Goal: Task Accomplishment & Management: Manage account settings

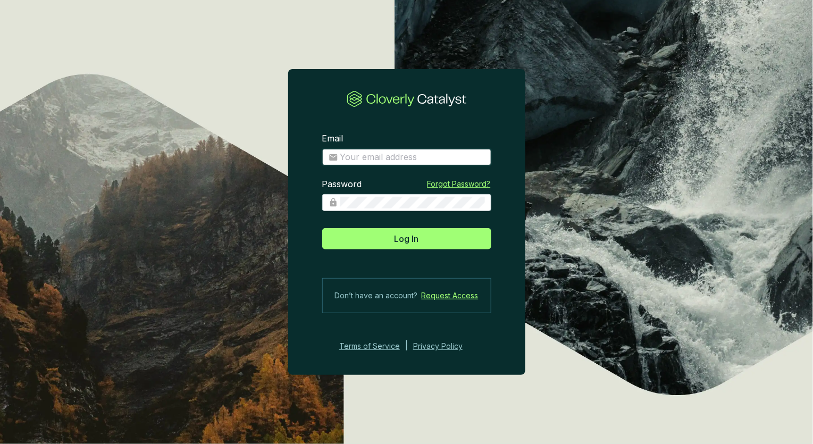
type input "[EMAIL_ADDRESS][DOMAIN_NAME]"
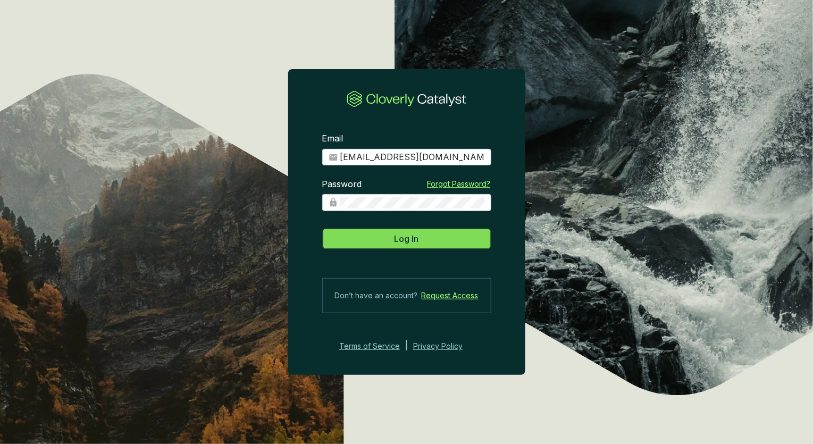
click at [430, 246] on button "Log In" at bounding box center [406, 238] width 169 height 21
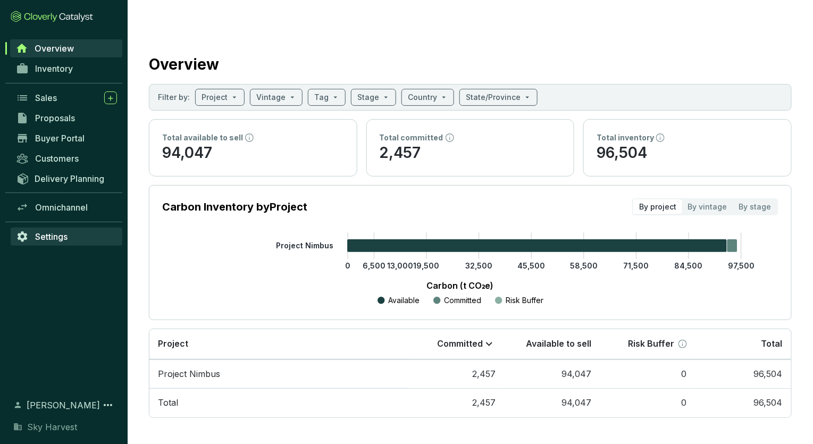
click at [84, 234] on link "Settings" at bounding box center [67, 237] width 112 height 18
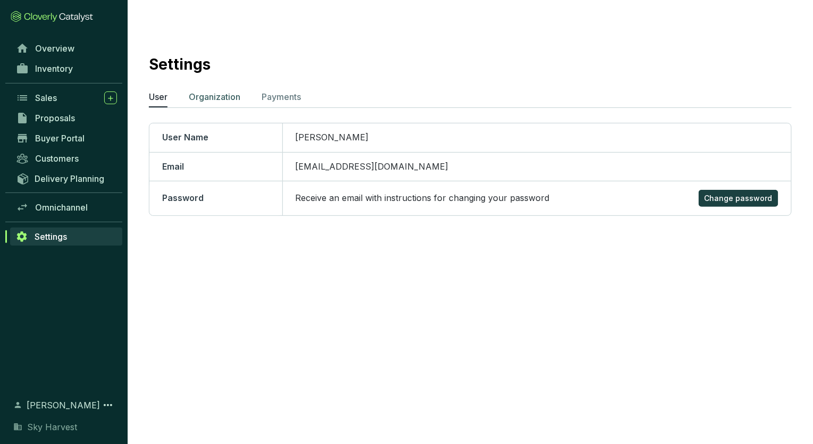
click at [240, 90] on p "Organization" at bounding box center [215, 96] width 52 height 13
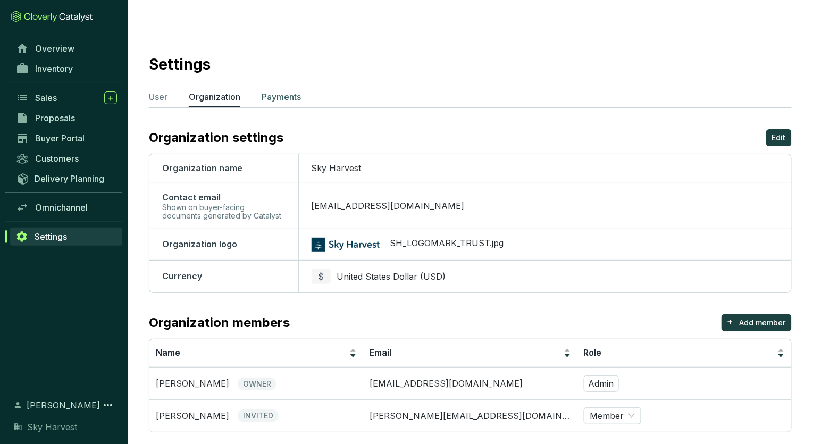
click at [264, 90] on p "Payments" at bounding box center [281, 96] width 39 height 13
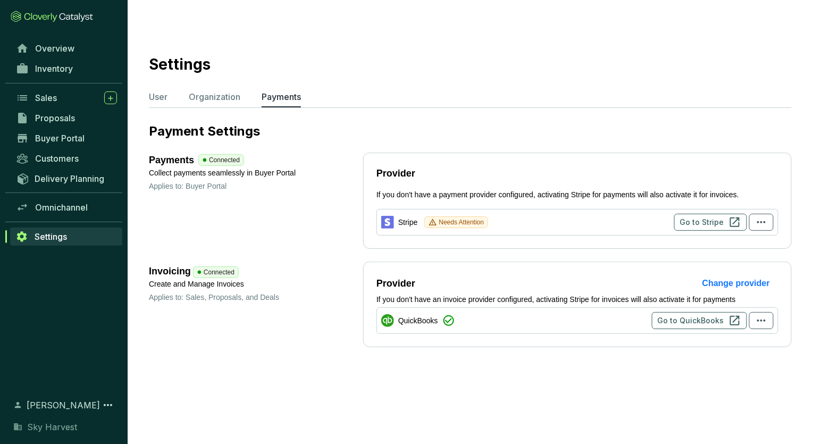
click at [354, 362] on section "Settings User Organization Payments Payment Settings Payments Connected Collect…" at bounding box center [406, 243] width 813 height 444
click at [707, 217] on span "Go to Stripe" at bounding box center [702, 222] width 44 height 11
click at [56, 53] on span "Overview" at bounding box center [54, 48] width 39 height 11
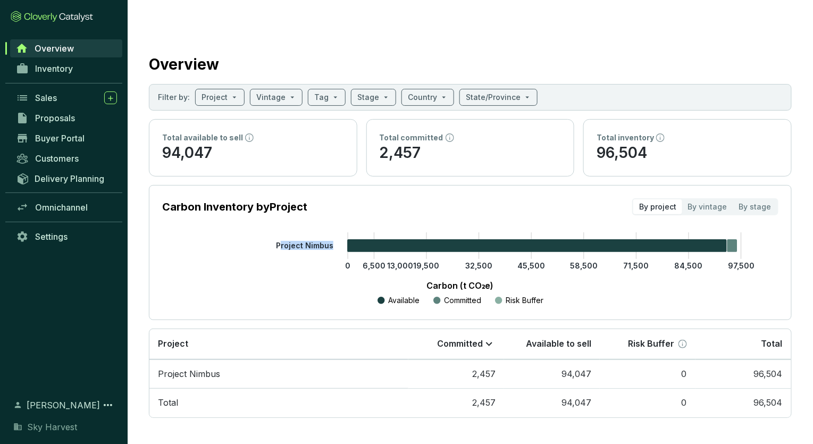
drag, startPoint x: 282, startPoint y: 224, endPoint x: 336, endPoint y: 226, distance: 54.3
click at [336, 232] on icon "0 6,500 13,000 19,500 32,500 45,500 58,500 71,500 84,500 97,500 Project Nimbus" at bounding box center [460, 269] width 616 height 74
drag, startPoint x: 336, startPoint y: 226, endPoint x: 325, endPoint y: 225, distance: 11.2
click at [325, 241] on tspan "Project Nimbus" at bounding box center [304, 245] width 57 height 9
click at [273, 232] on icon "0 6,500 13,000 19,500 32,500 45,500 58,500 71,500 84,500 97,500 Project Nimbus" at bounding box center [460, 269] width 616 height 74
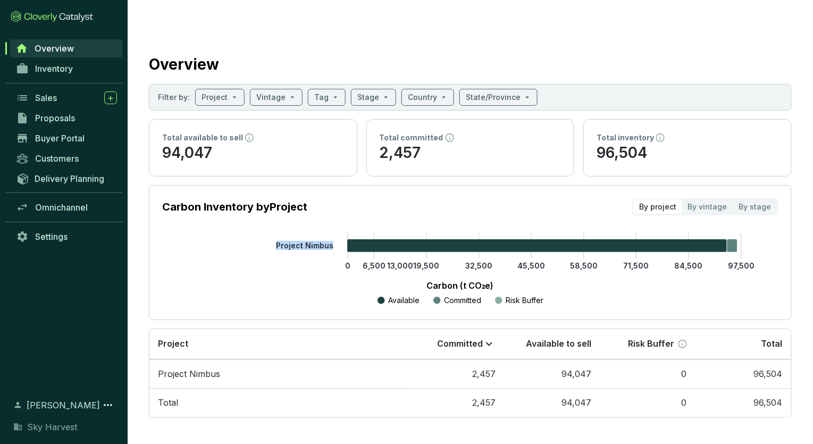
drag, startPoint x: 274, startPoint y: 222, endPoint x: 332, endPoint y: 227, distance: 57.6
click at [332, 232] on icon "0 6,500 13,000 19,500 32,500 45,500 58,500 71,500 84,500 97,500 Project Nimbus" at bounding box center [460, 269] width 616 height 74
click at [332, 241] on tspan "Project Nimbus" at bounding box center [304, 245] width 57 height 9
click at [325, 241] on tspan "Project Nimbus" at bounding box center [304, 245] width 57 height 9
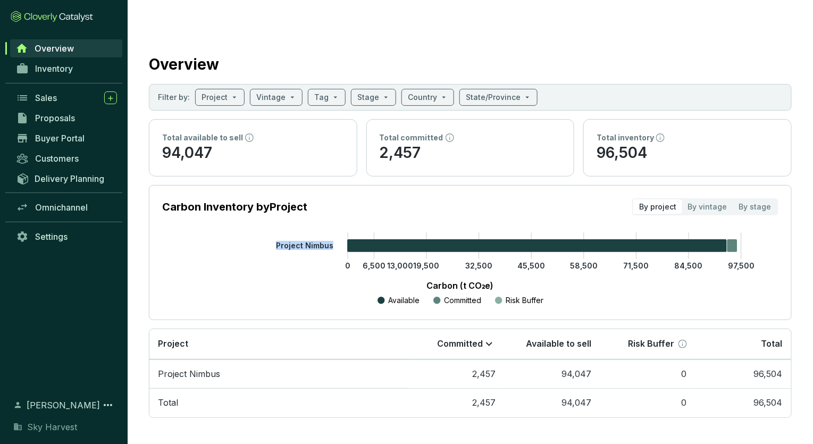
click at [325, 241] on tspan "Project Nimbus" at bounding box center [304, 245] width 57 height 9
drag, startPoint x: 325, startPoint y: 226, endPoint x: 287, endPoint y: 225, distance: 38.3
click at [287, 241] on tspan "Project Nimbus" at bounding box center [304, 245] width 57 height 9
drag, startPoint x: 287, startPoint y: 225, endPoint x: 294, endPoint y: 234, distance: 11.4
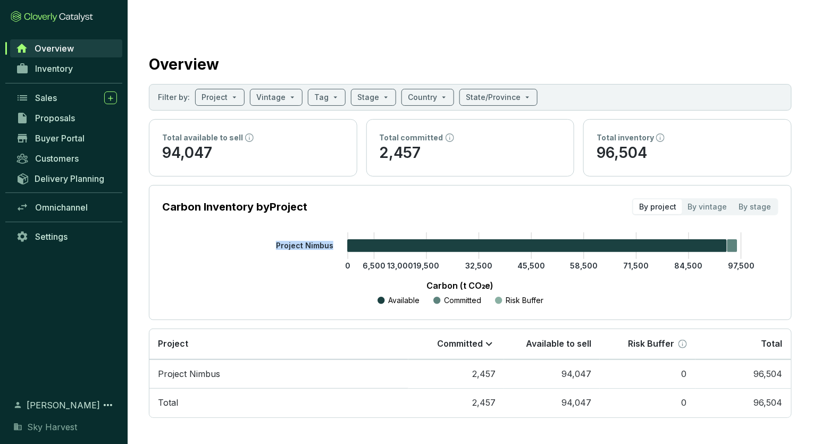
click at [294, 234] on icon "0 6,500 13,000 19,500 32,500 45,500 58,500 71,500 84,500 97,500 Project Nimbus" at bounding box center [460, 269] width 616 height 74
click at [292, 241] on tspan "Project Nimbus" at bounding box center [304, 245] width 57 height 9
click at [294, 241] on tspan "Project Nimbus" at bounding box center [304, 245] width 57 height 9
drag, startPoint x: 294, startPoint y: 222, endPoint x: 287, endPoint y: 204, distance: 19.9
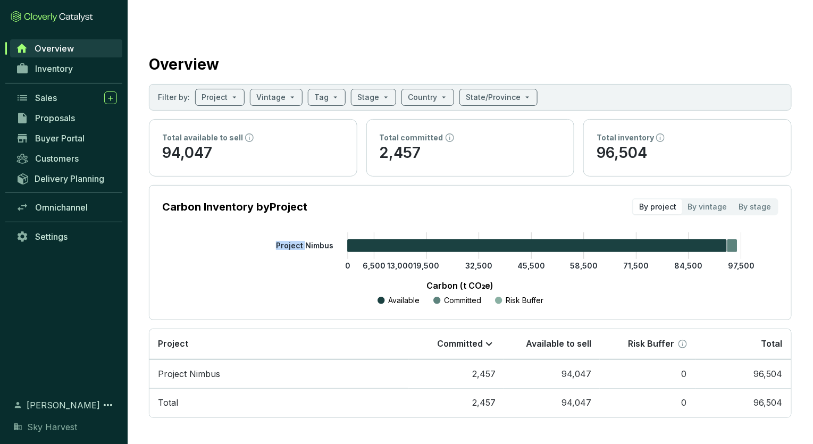
click at [287, 204] on section "Carbon Inventory by Project By project By vintage By stage 0 6,500 13,000 19,50…" at bounding box center [470, 252] width 643 height 135
click at [286, 203] on section "Carbon Inventory by Project By project By vintage By stage 0 6,500 13,000 19,50…" at bounding box center [470, 252] width 643 height 135
click at [288, 232] on icon "0 6,500 13,000 19,500 32,500 45,500 58,500 71,500 84,500 97,500 Project Nimbus" at bounding box center [460, 269] width 616 height 74
click at [569, 198] on section "Carbon Inventory by Project By project By vintage By stage" at bounding box center [470, 206] width 616 height 17
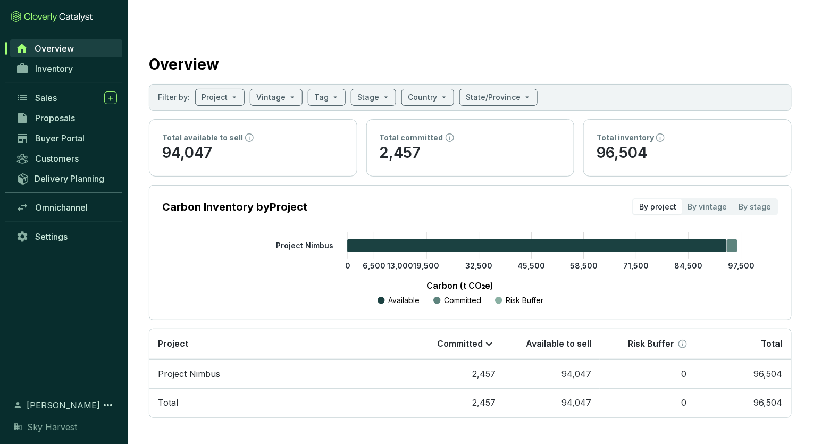
click at [569, 198] on section "Carbon Inventory by Project By project By vintage By stage" at bounding box center [470, 206] width 616 height 17
click at [333, 408] on section "Overview Filter by: Project Vintage Tag Stage Country State/Province Total avai…" at bounding box center [471, 233] width 686 height 424
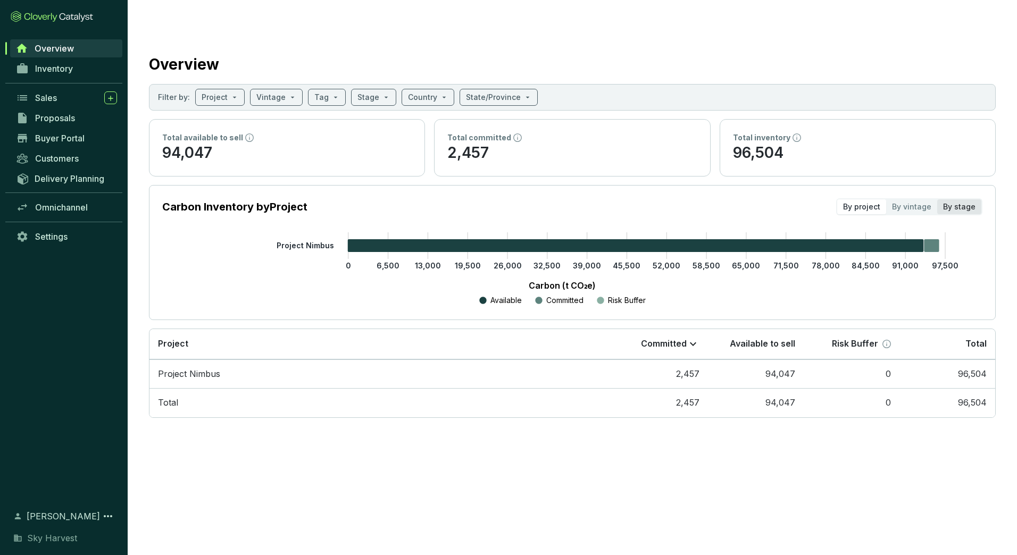
click at [813, 199] on div "By stage" at bounding box center [959, 206] width 44 height 15
click at [813, 199] on input "By stage" at bounding box center [937, 199] width 0 height 0
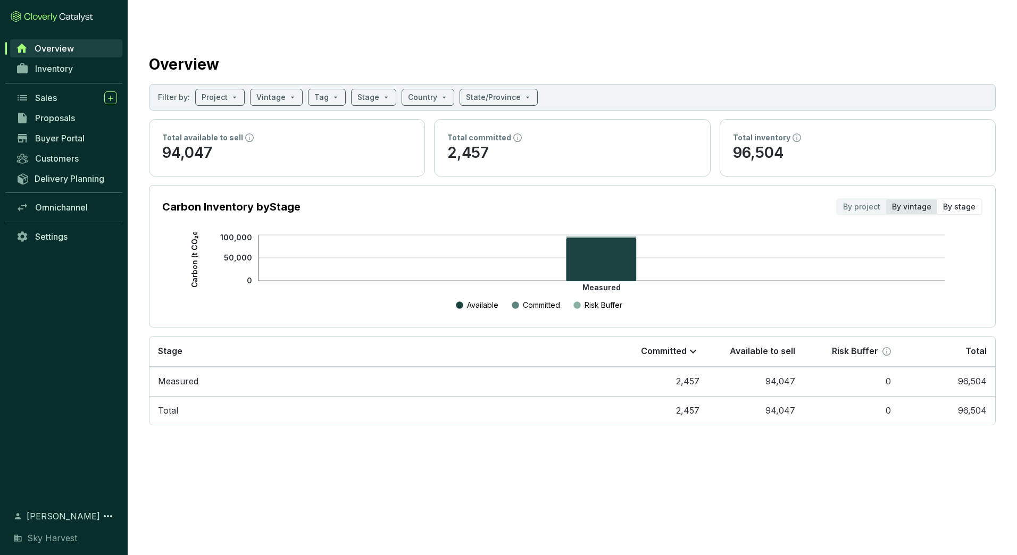
click at [813, 199] on div "By vintage" at bounding box center [911, 206] width 51 height 15
click at [813, 199] on input "By vintage" at bounding box center [886, 199] width 0 height 0
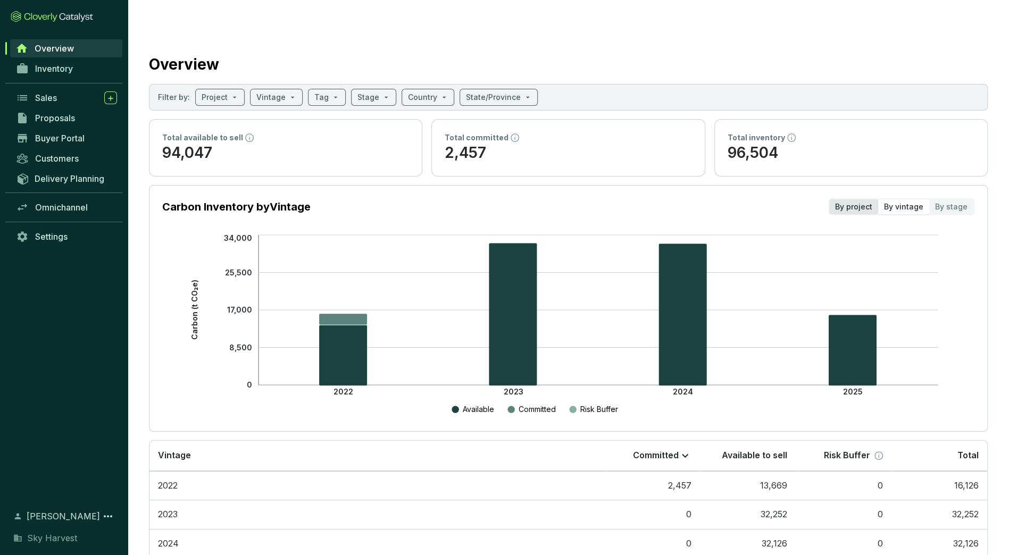
click at [813, 199] on div "By project" at bounding box center [853, 206] width 49 height 15
click at [813, 199] on input "By project" at bounding box center [829, 199] width 0 height 0
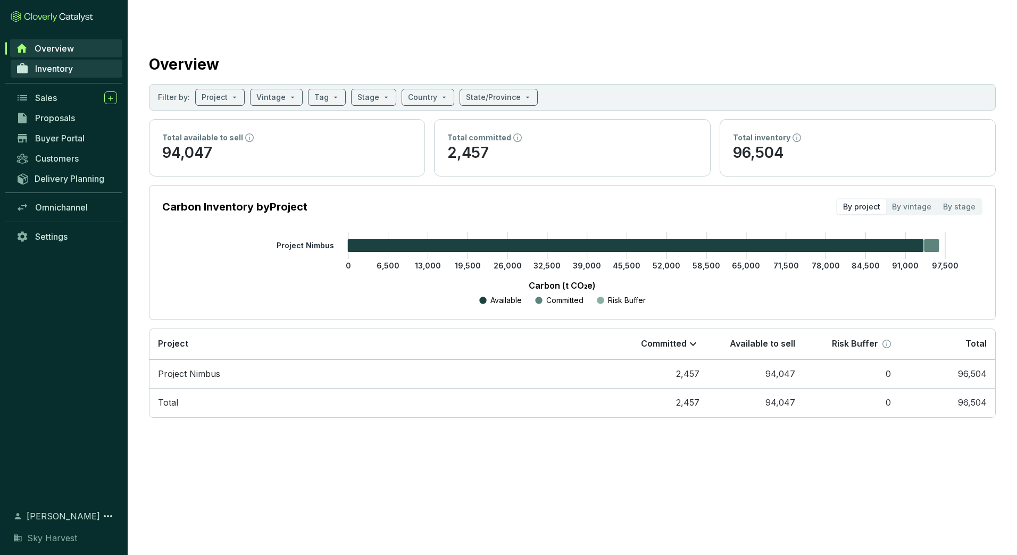
click at [51, 71] on span "Inventory" at bounding box center [54, 68] width 38 height 11
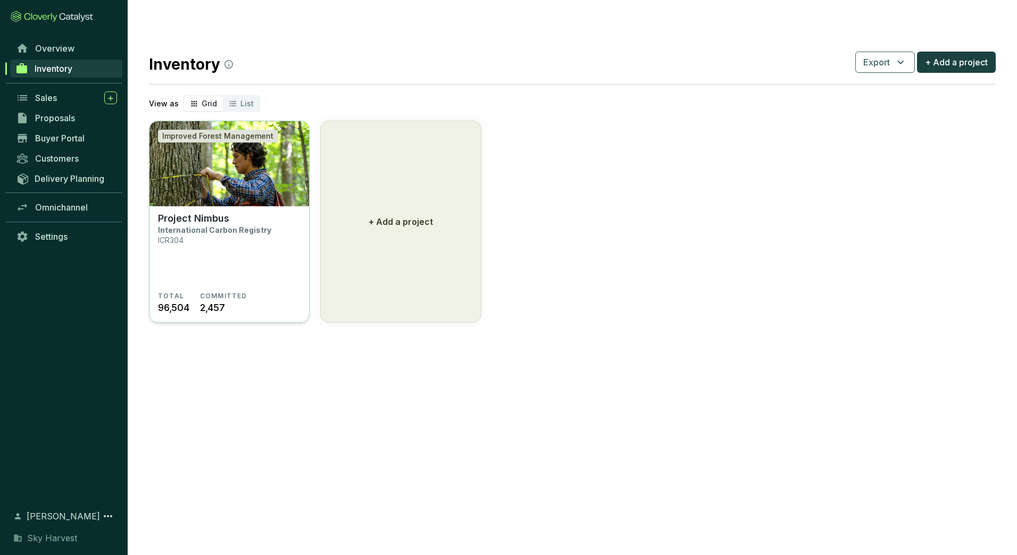
click at [265, 214] on section "Project Nimbus International Carbon Registry ICR304" at bounding box center [229, 252] width 143 height 79
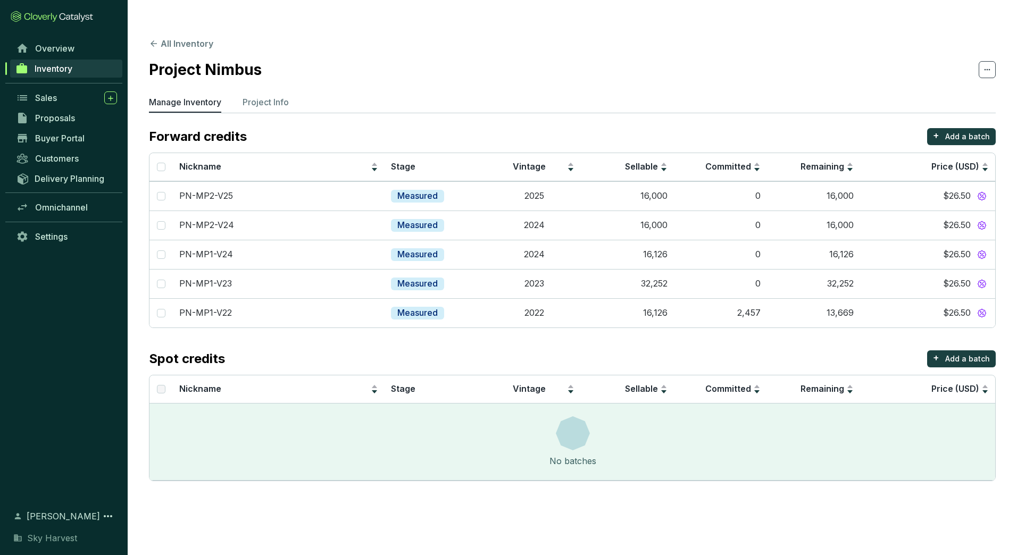
click at [265, 72] on section "All Inventory Project Nimbus Manage Inventory Project Info Forward credits + Ad…" at bounding box center [572, 261] width 889 height 481
click at [265, 96] on p "Project Info" at bounding box center [266, 102] width 46 height 13
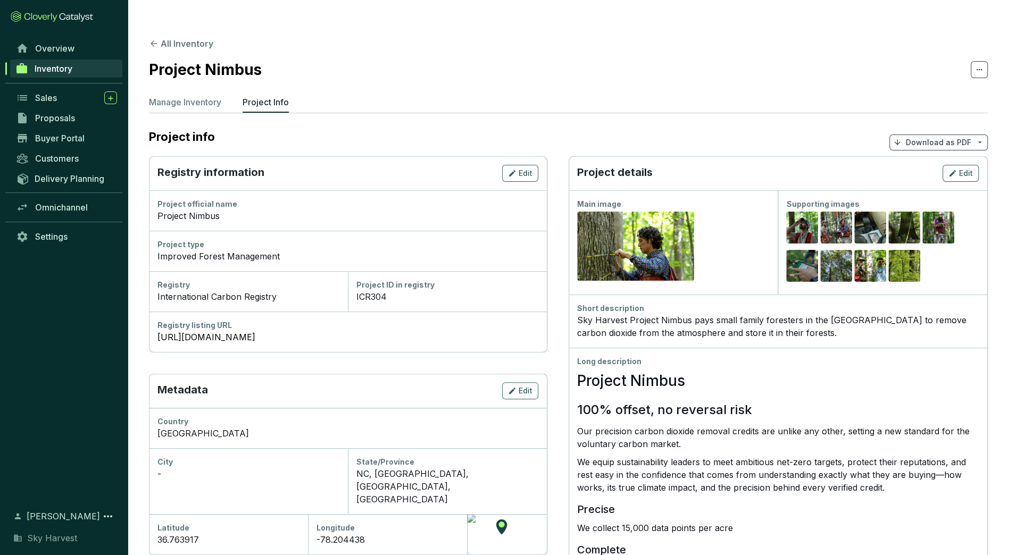
click at [183, 74] on section "All Inventory Project Nimbus Manage Inventory Project Info Project info Downloa…" at bounding box center [568, 475] width 881 height 908
click at [183, 96] on p "Manage Inventory" at bounding box center [185, 102] width 72 height 13
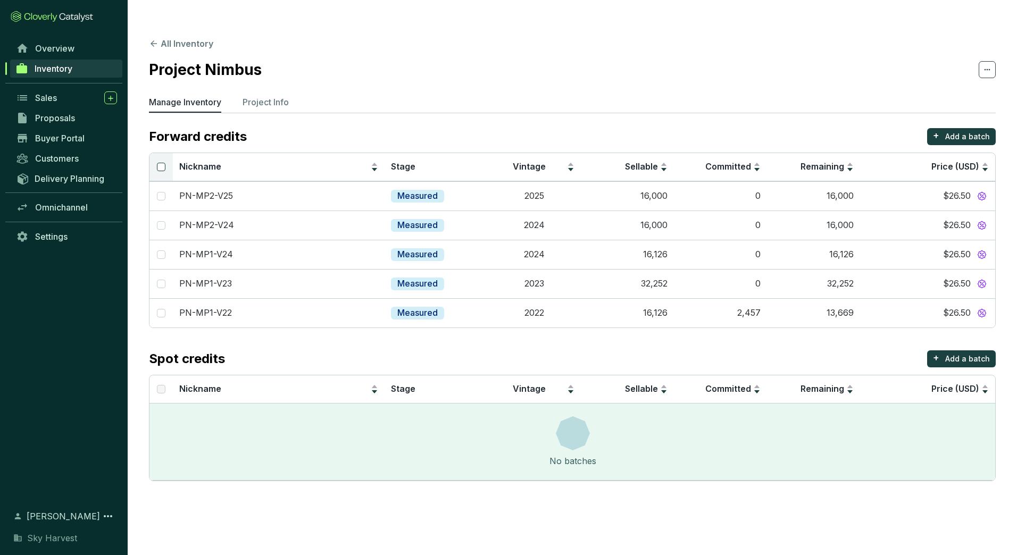
click at [161, 163] on input "Select all" at bounding box center [161, 167] width 9 height 9
checkbox input "true"
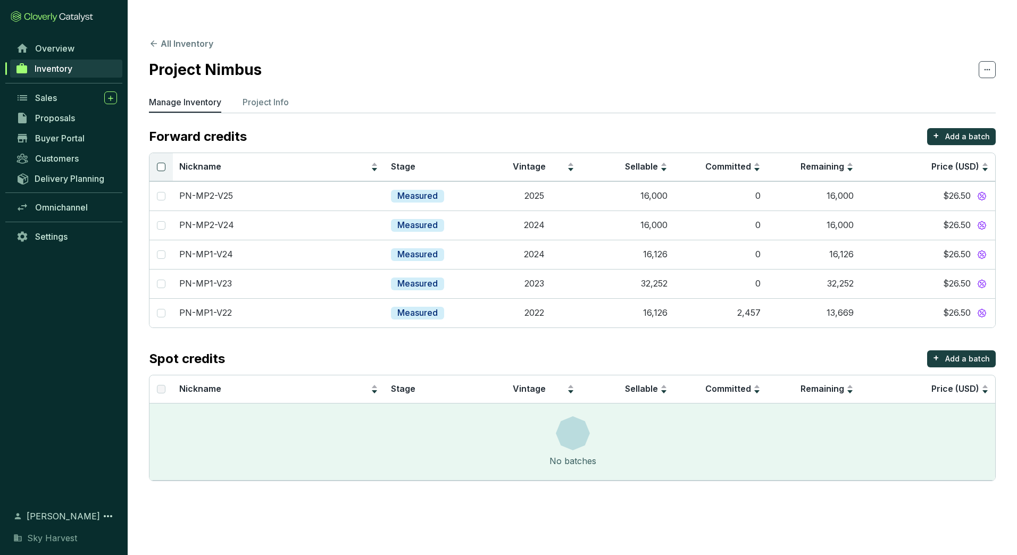
checkbox input "true"
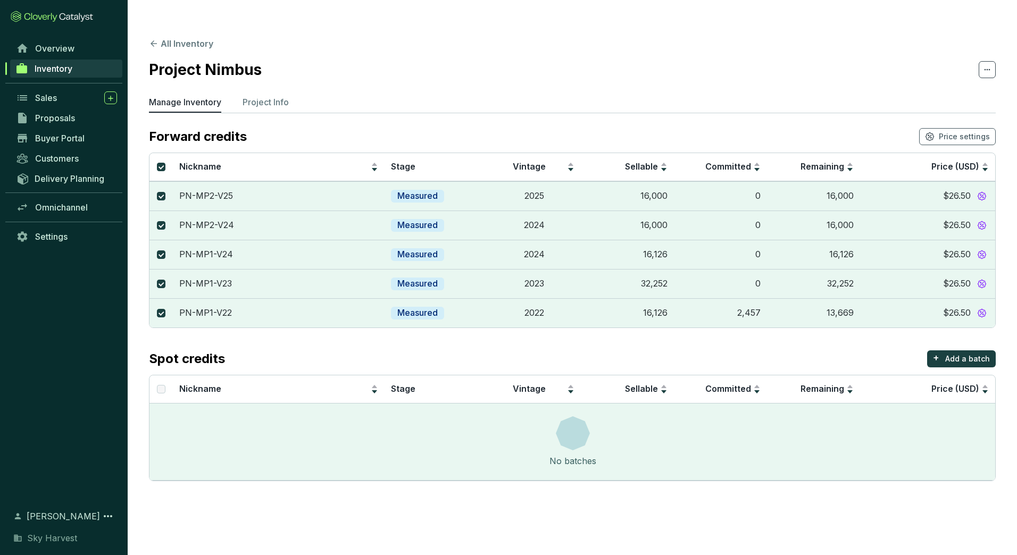
click at [894, 104] on section "All Inventory Project Nimbus Manage Inventory Project Info Forward credits Pric…" at bounding box center [572, 261] width 889 height 481
click at [159, 163] on input "Select all" at bounding box center [161, 167] width 9 height 9
checkbox input "false"
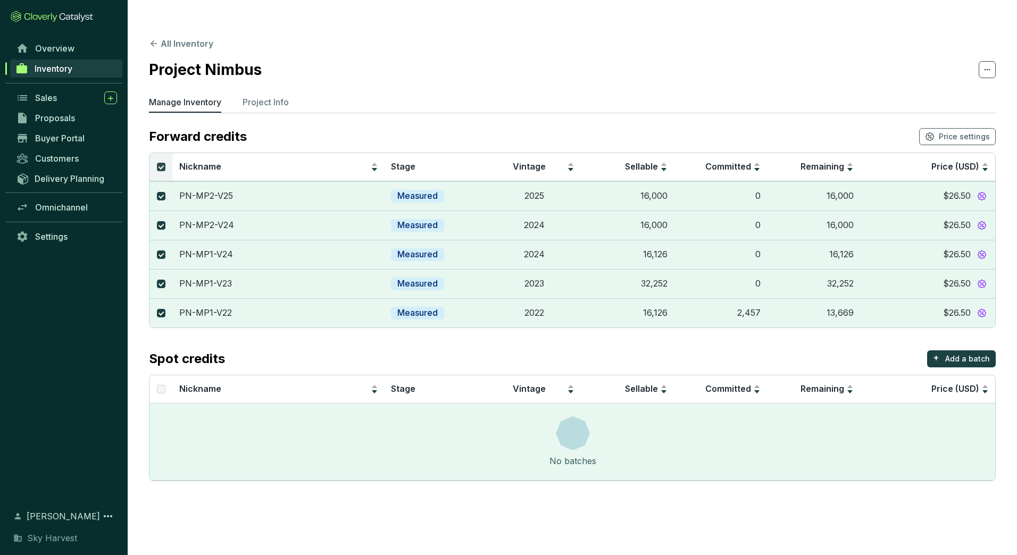
checkbox input "false"
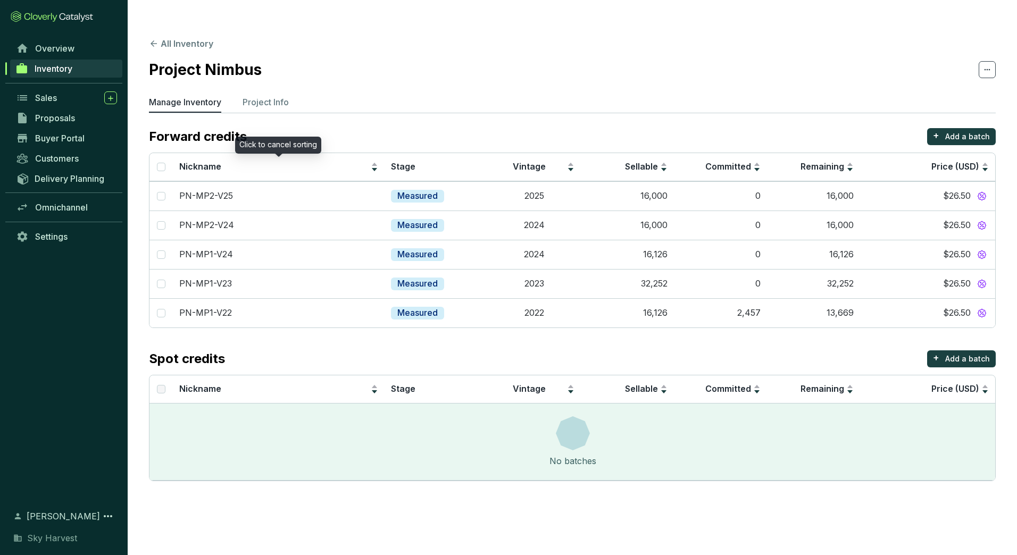
click at [305, 128] on div "Forward credits + Add a batch" at bounding box center [572, 136] width 847 height 17
click at [265, 96] on p "Project Info" at bounding box center [266, 102] width 46 height 13
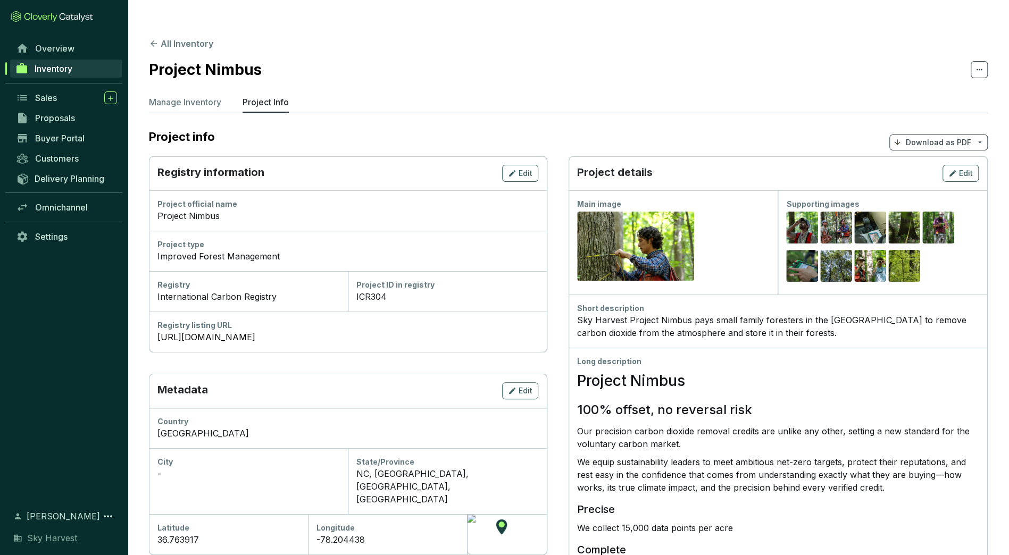
click at [939, 137] on p "Download as PDF" at bounding box center [938, 142] width 65 height 11
click at [930, 145] on span "Show pricing" at bounding box center [938, 145] width 48 height 9
click at [705, 156] on div "Project details Edit" at bounding box center [778, 173] width 419 height 34
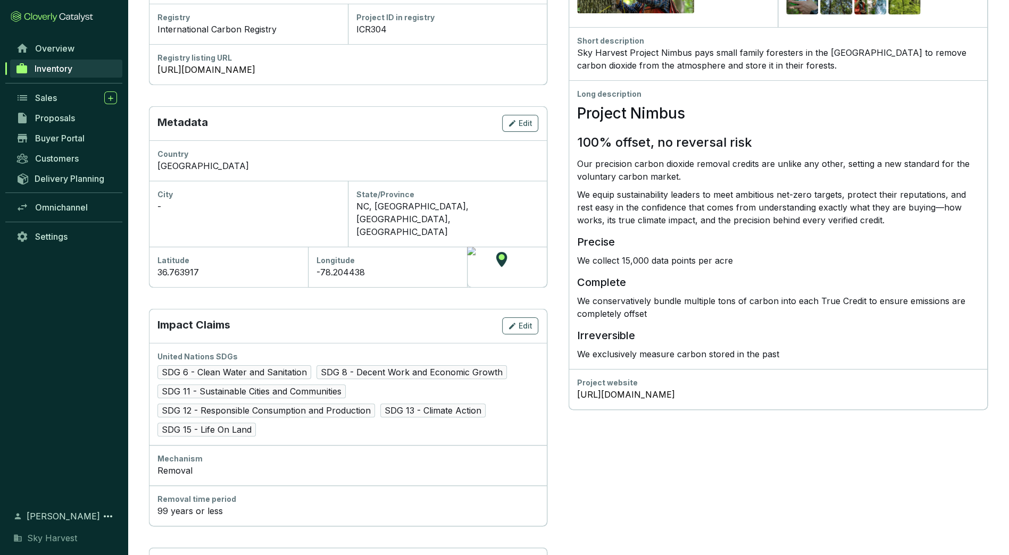
scroll to position [324, 0]
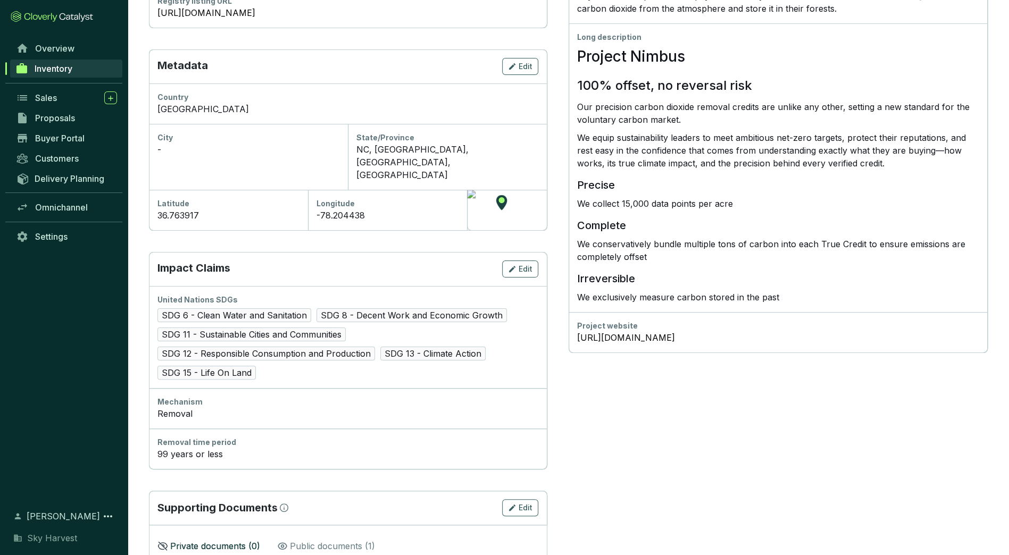
click at [319, 533] on div "Public documents ( 1 )" at bounding box center [326, 544] width 98 height 23
click at [239, 540] on p "Private documents ( 0 )" at bounding box center [215, 546] width 90 height 13
click at [513, 505] on icon "button" at bounding box center [512, 508] width 6 height 6
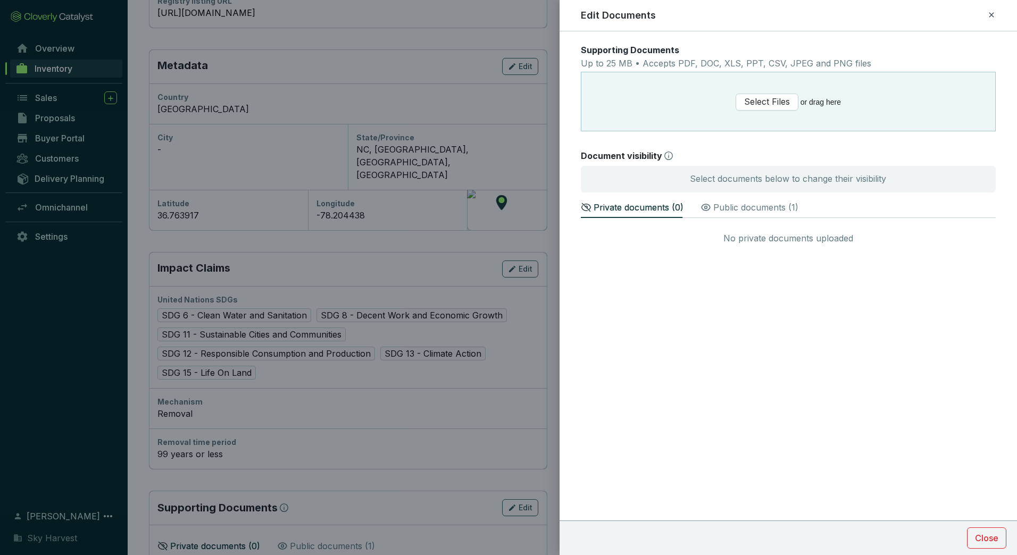
click at [744, 208] on p "Public documents ( 1 )" at bounding box center [755, 207] width 85 height 13
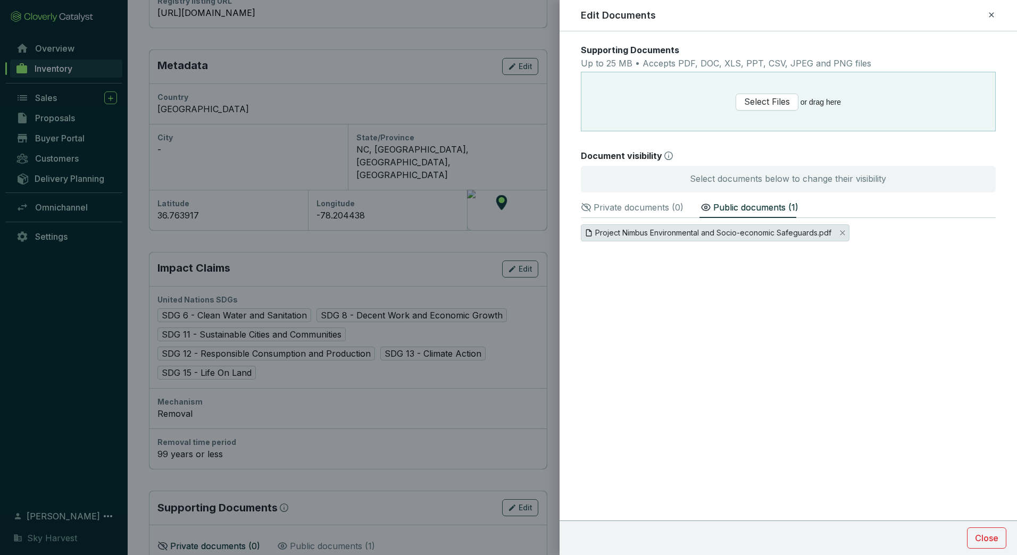
click at [741, 231] on span "Project Nimbus Environmental and Socio-economic Safeguards.pdf" at bounding box center [713, 233] width 236 height 12
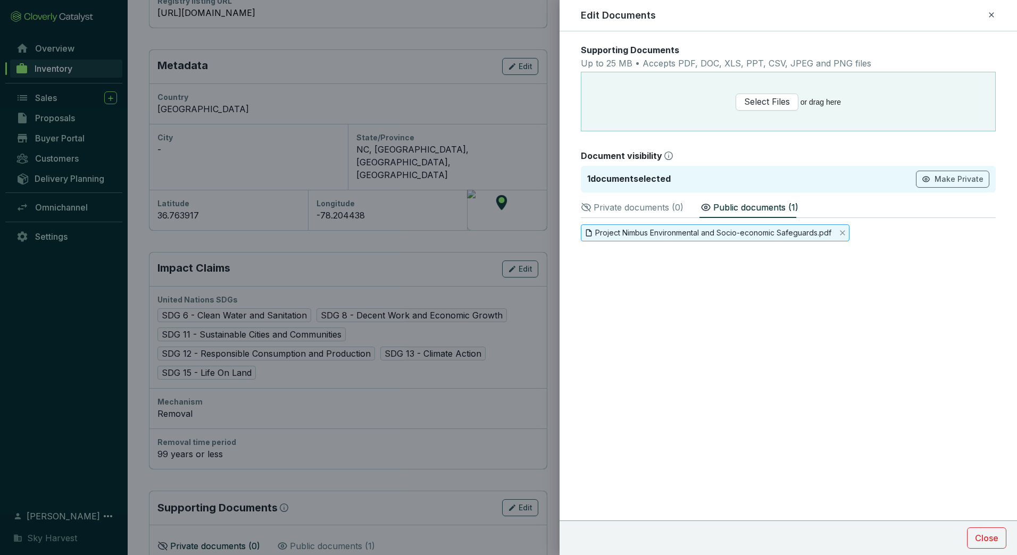
click at [934, 288] on form "Supporting Documents Up to 25 MB • Accepts PDF, DOC, XLS, PPT, CSV, JPEG and PN…" at bounding box center [788, 182] width 457 height 276
click at [675, 204] on p "Private documents ( 0 )" at bounding box center [639, 207] width 90 height 13
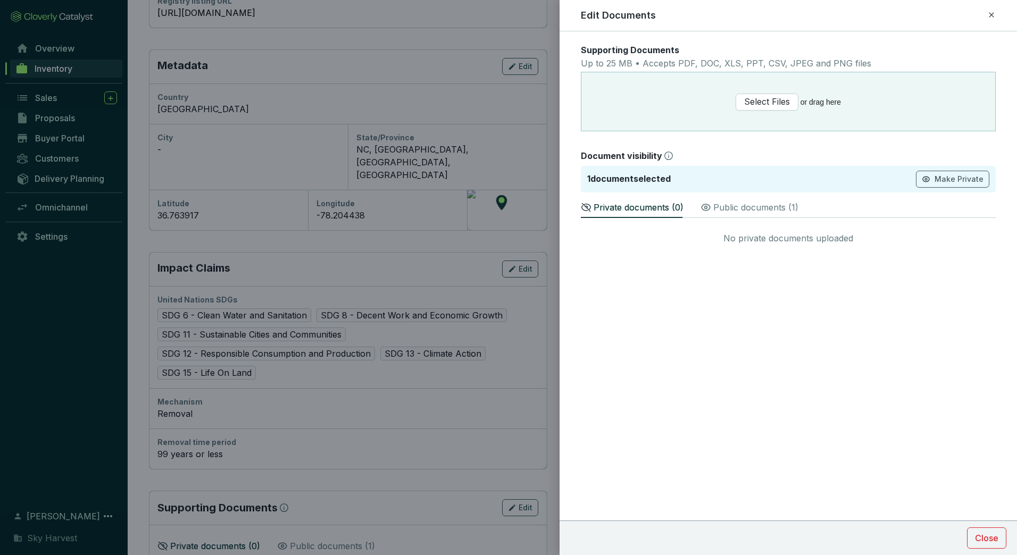
click at [819, 13] on div "Edit Documents" at bounding box center [788, 16] width 414 height 14
click at [546, 297] on div at bounding box center [508, 277] width 1017 height 555
click at [977, 538] on span "Close" at bounding box center [986, 538] width 23 height 13
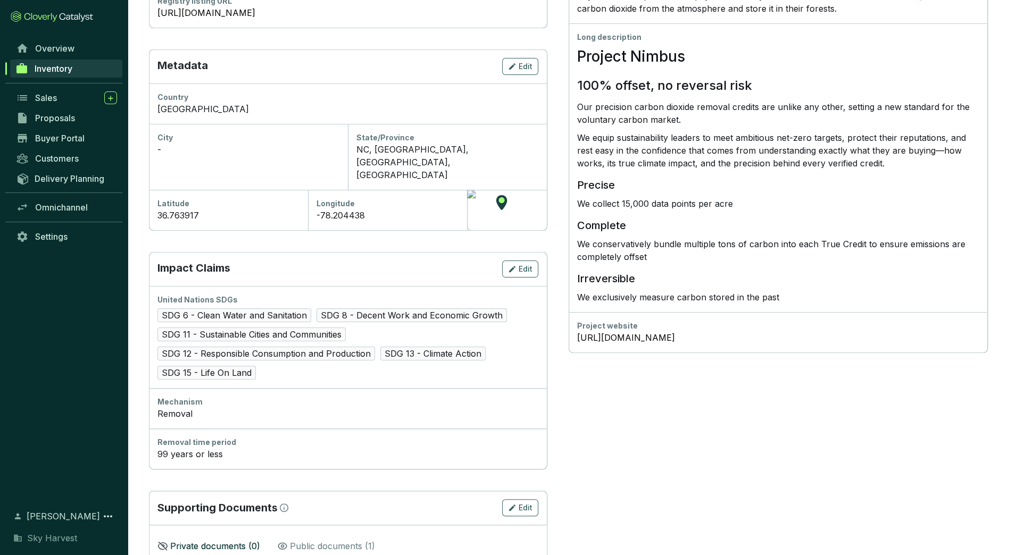
click at [686, 411] on section "Project details Edit Main image Preview Supporting images Preview Preview Previ…" at bounding box center [779, 208] width 420 height 752
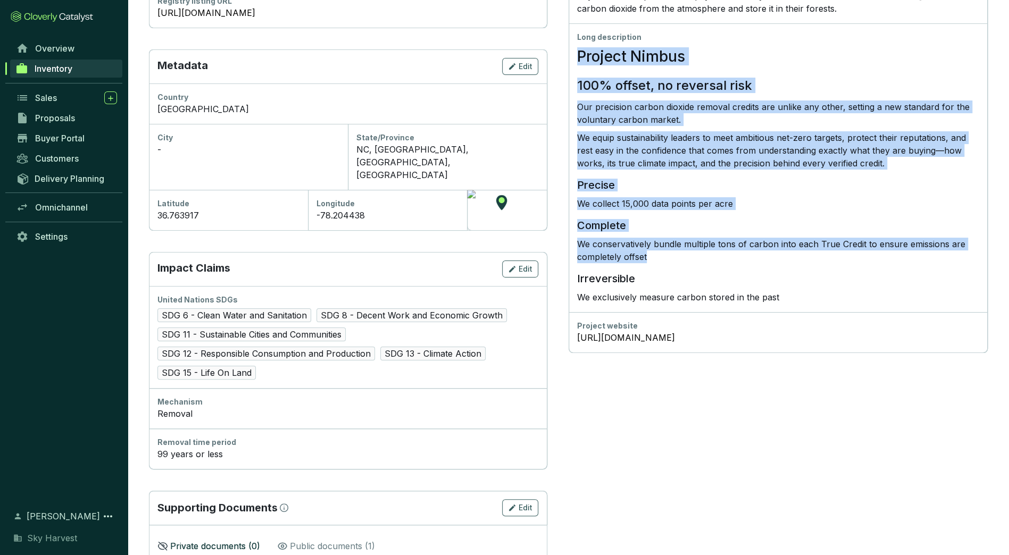
drag, startPoint x: 578, startPoint y: 264, endPoint x: 772, endPoint y: 236, distance: 196.2
click at [772, 236] on div "Project Nimbus 100% offset, no reversal risk Our precision carbon dioxide remov…" at bounding box center [778, 173] width 402 height 261
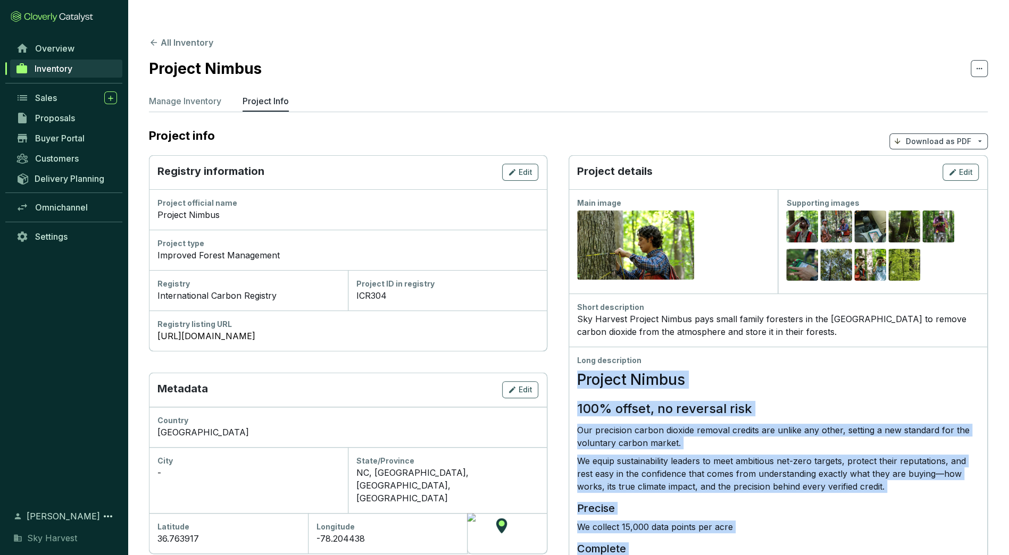
scroll to position [0, 0]
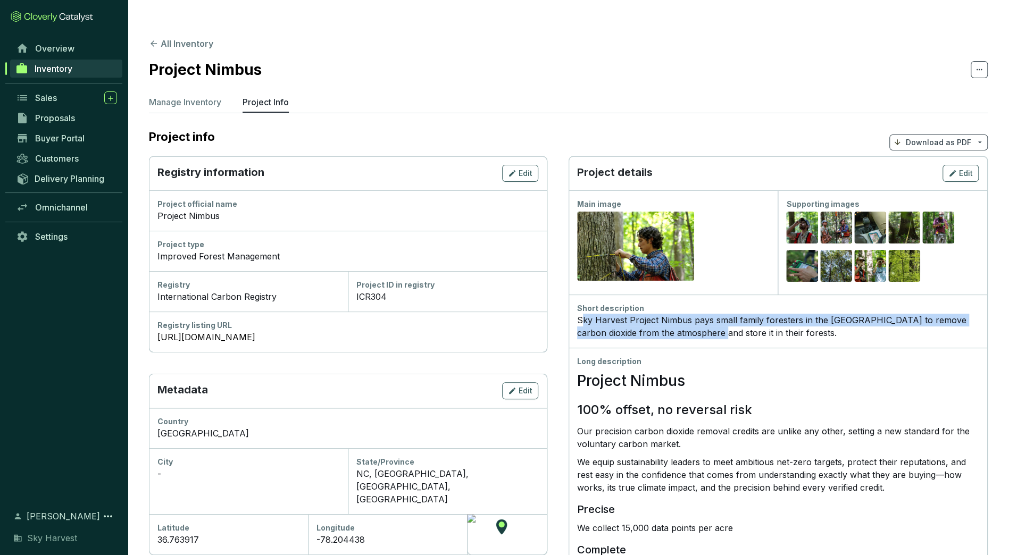
drag, startPoint x: 583, startPoint y: 297, endPoint x: 713, endPoint y: 314, distance: 131.0
click at [713, 314] on div "Sky Harvest Project Nimbus pays small family foresters in the United States to …" at bounding box center [778, 327] width 402 height 26
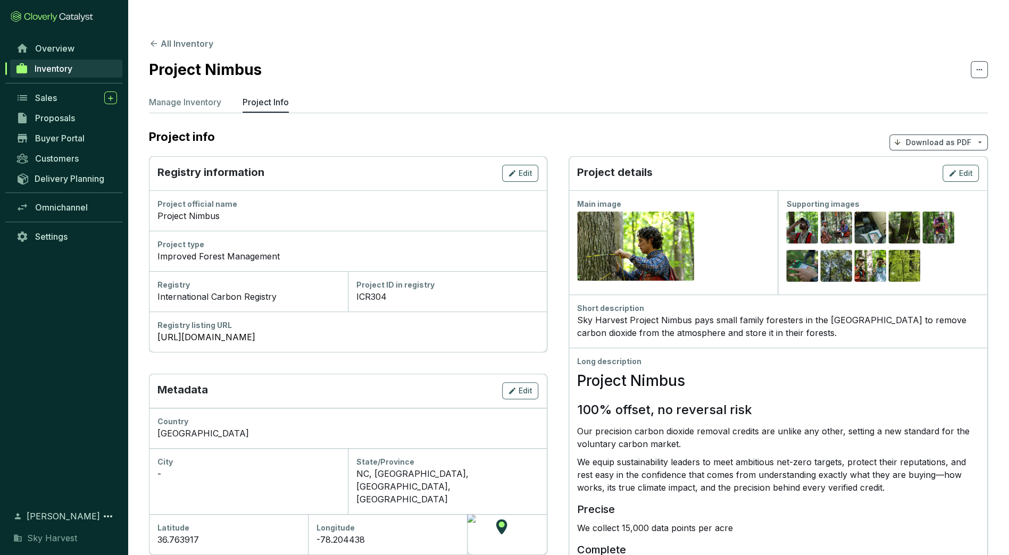
drag, startPoint x: 713, startPoint y: 314, endPoint x: 705, endPoint y: 366, distance: 52.1
click at [705, 372] on h1 "Project Nimbus" at bounding box center [778, 380] width 402 height 17
click at [503, 67] on section "All Inventory Project Nimbus Manage Inventory Project Info Project info Downloa…" at bounding box center [568, 475] width 881 height 908
click at [538, 100] on section "All Inventory Project Nimbus Manage Inventory Project Info Project info Downloa…" at bounding box center [568, 475] width 881 height 908
click at [32, 101] on link "Sales" at bounding box center [67, 98] width 112 height 18
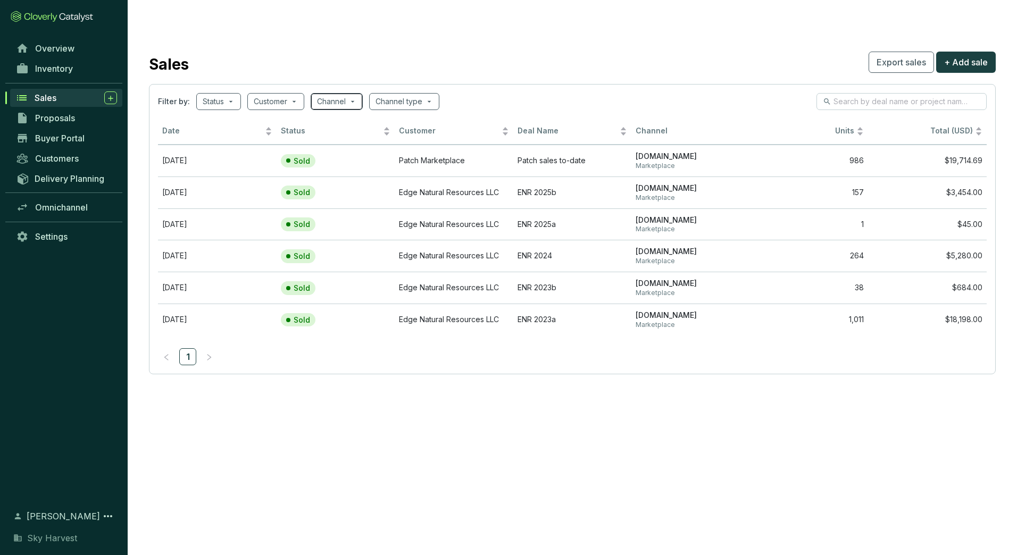
click at [343, 94] on input "search" at bounding box center [331, 102] width 29 height 16
click at [312, 49] on div "Sales Export sales + Add sale" at bounding box center [572, 62] width 847 height 27
click at [231, 179] on td "Mar 07 2025" at bounding box center [217, 193] width 119 height 32
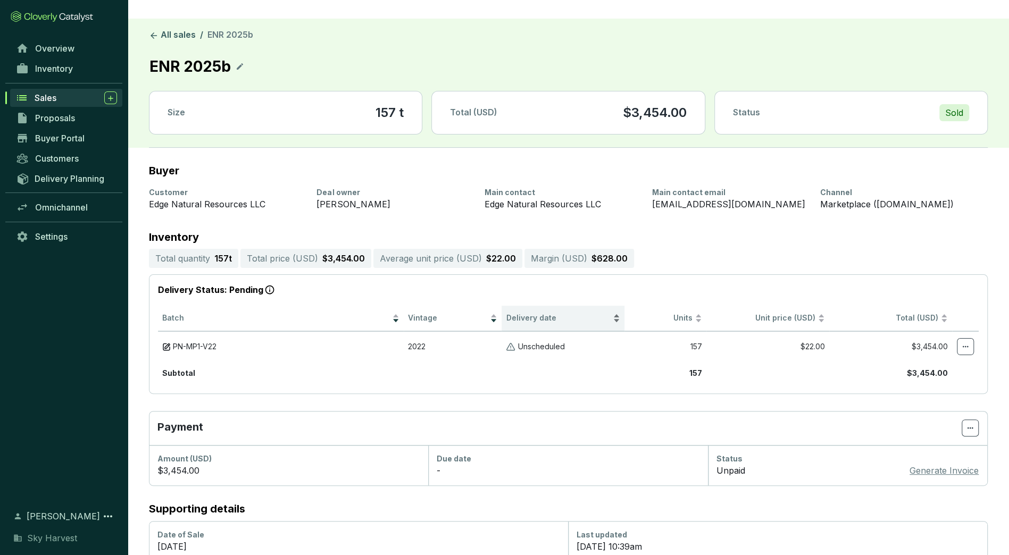
scroll to position [3, 0]
click at [954, 104] on div "Sold" at bounding box center [954, 112] width 30 height 17
click at [152, 32] on icon at bounding box center [154, 35] width 6 height 6
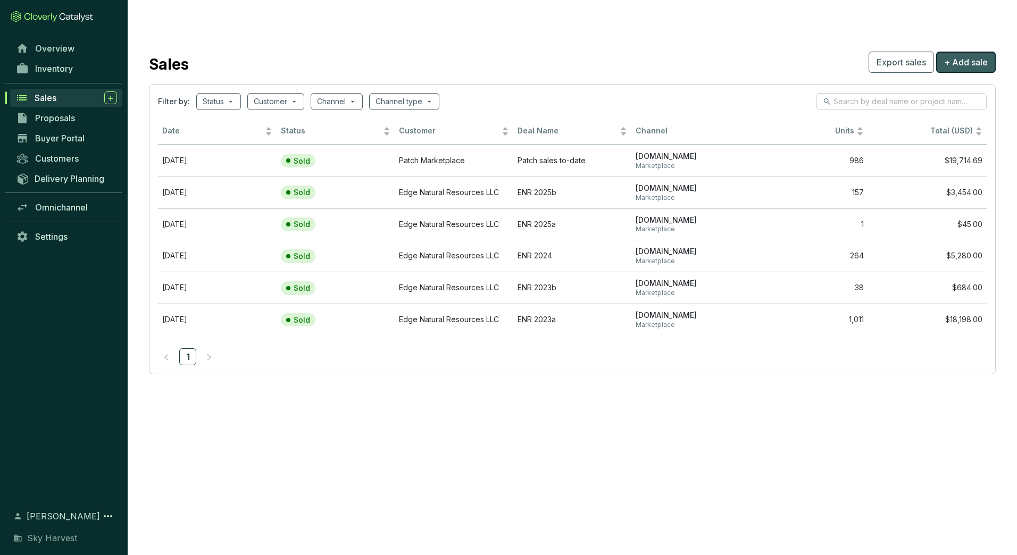
click at [977, 56] on span "+ Add sale" at bounding box center [966, 62] width 44 height 13
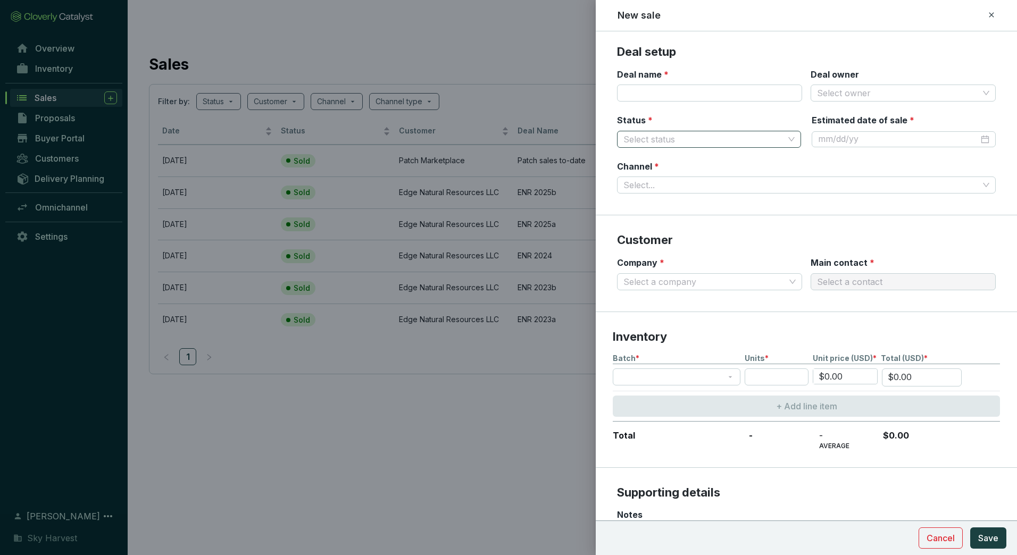
click at [689, 133] on input "Status *" at bounding box center [703, 139] width 161 height 16
click at [688, 110] on section "Deal name * Deal owner Select owner" at bounding box center [806, 92] width 379 height 46
click at [993, 13] on icon at bounding box center [991, 14] width 5 height 5
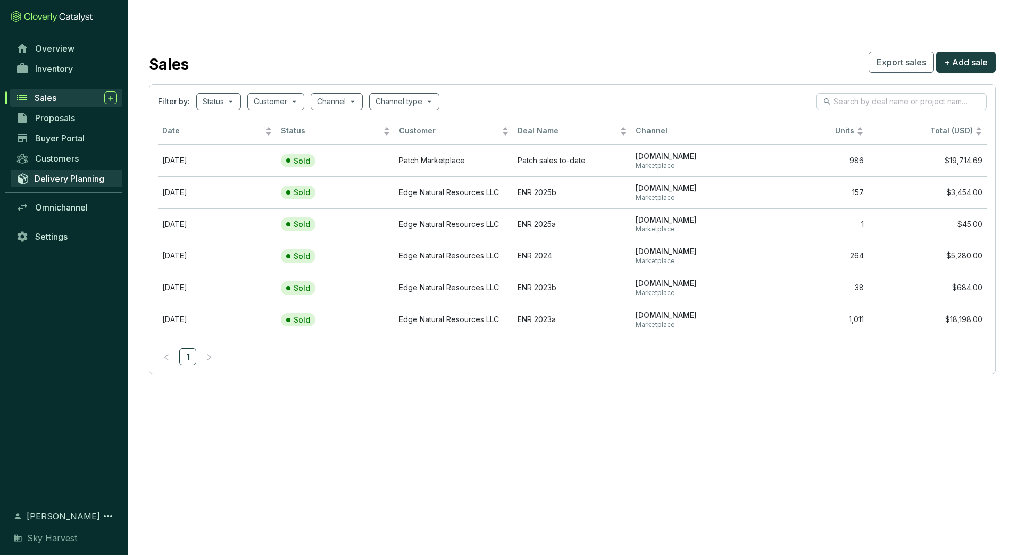
click at [74, 173] on span "Delivery Planning" at bounding box center [70, 178] width 70 height 11
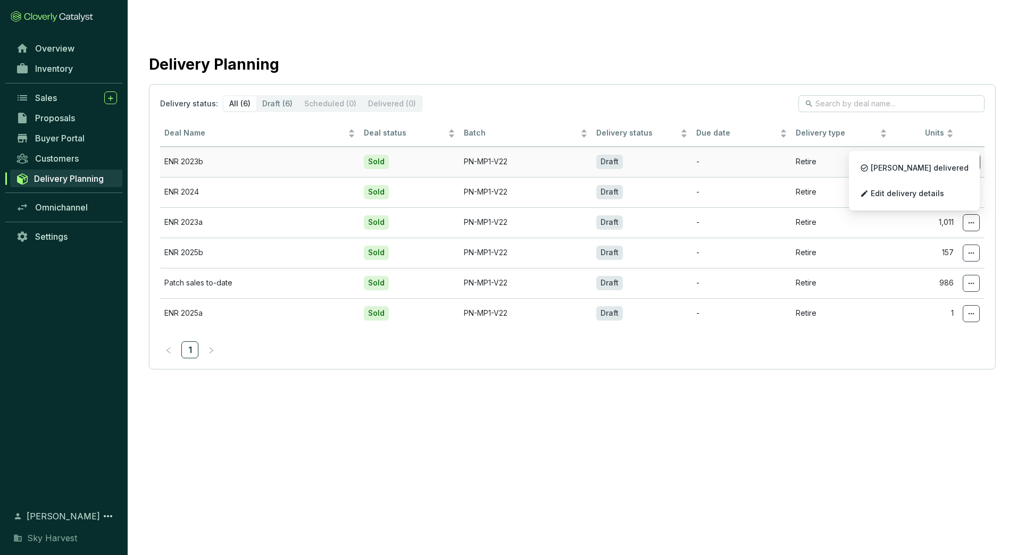
click at [979, 154] on span at bounding box center [971, 162] width 17 height 17
click at [944, 190] on span "Edit delivery details" at bounding box center [907, 193] width 73 height 9
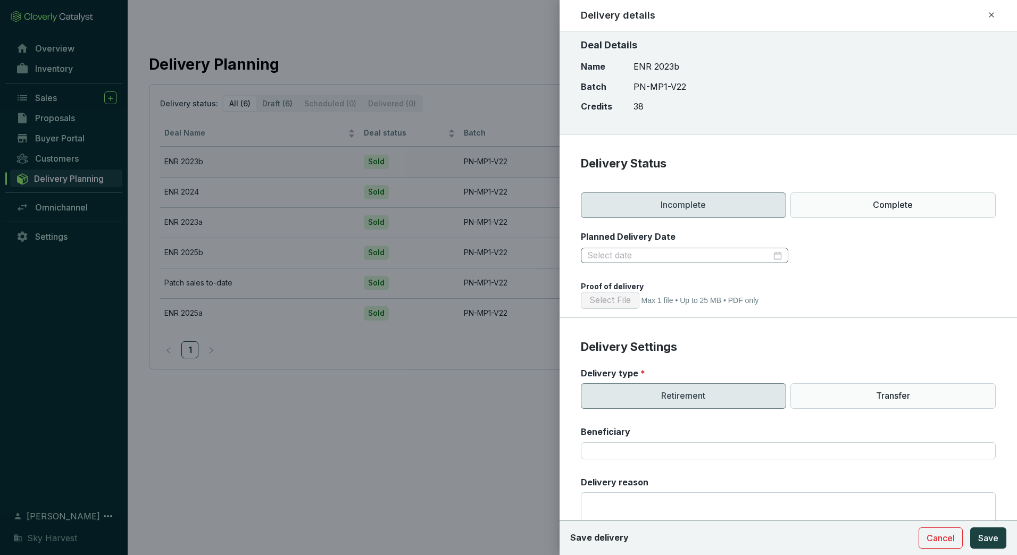
click at [777, 256] on div at bounding box center [684, 256] width 195 height 12
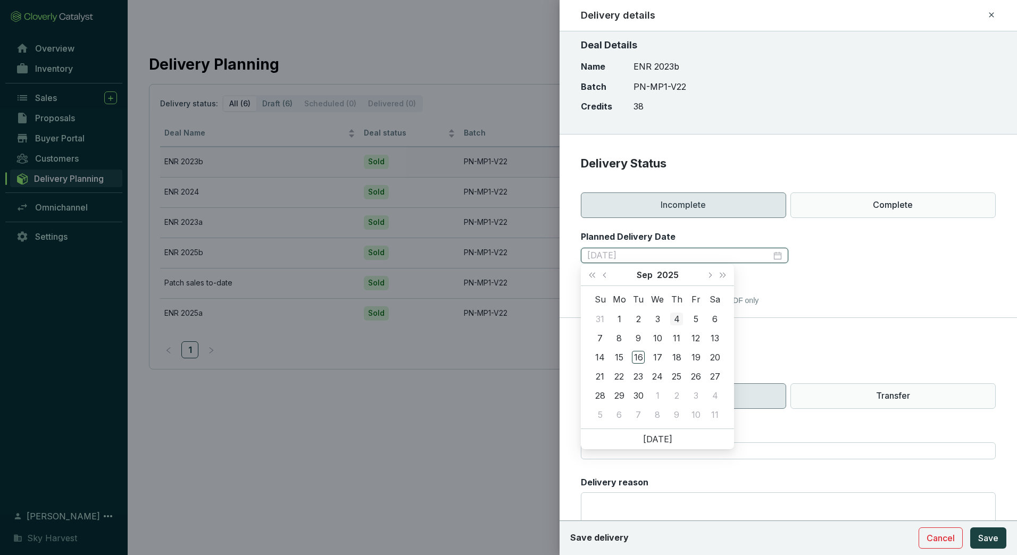
type input "2025-09-04"
click at [709, 271] on button "Next month (PageDown)" at bounding box center [710, 274] width 14 height 21
type input "2025-10-31"
click at [688, 393] on td "31" at bounding box center [695, 395] width 19 height 19
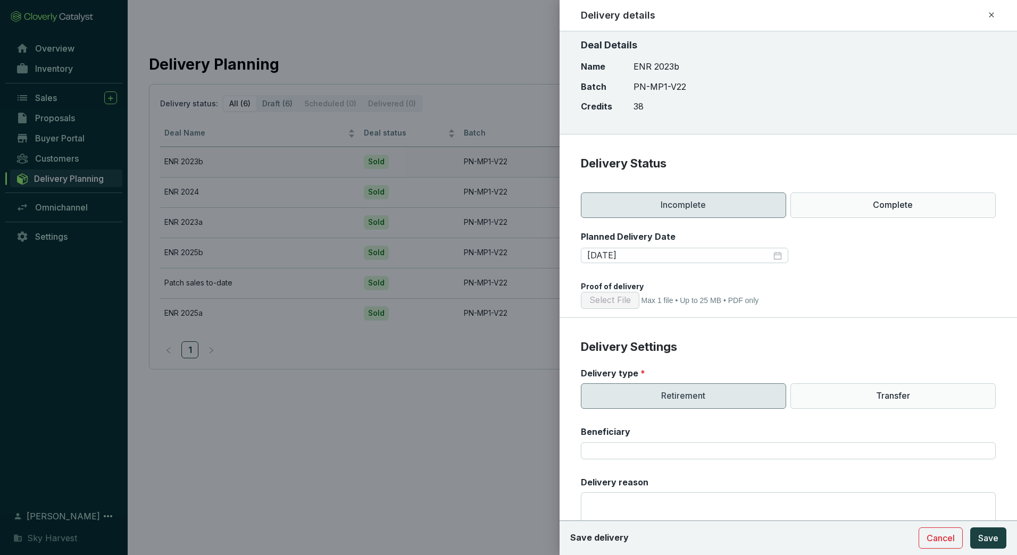
click at [799, 280] on section "Delivery Status Incomplete Complete Planned Delivery Date 2025-10-31 Proof of d…" at bounding box center [788, 237] width 457 height 162
click at [985, 540] on span "Save" at bounding box center [988, 538] width 20 height 13
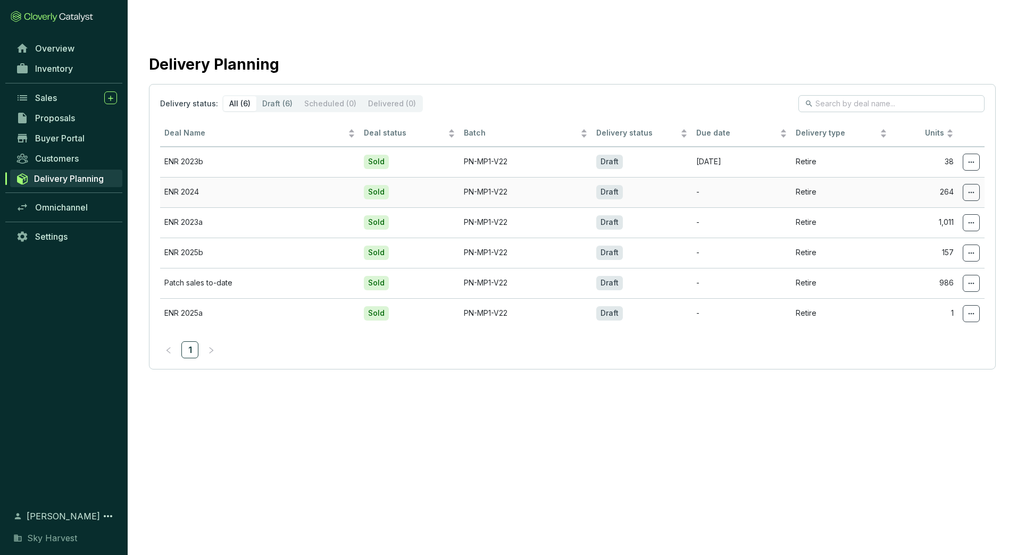
click at [964, 184] on span at bounding box center [971, 192] width 17 height 17
click at [970, 186] on icon at bounding box center [971, 192] width 9 height 13
click at [924, 230] on p "Edit delivery details" at bounding box center [914, 223] width 120 height 22
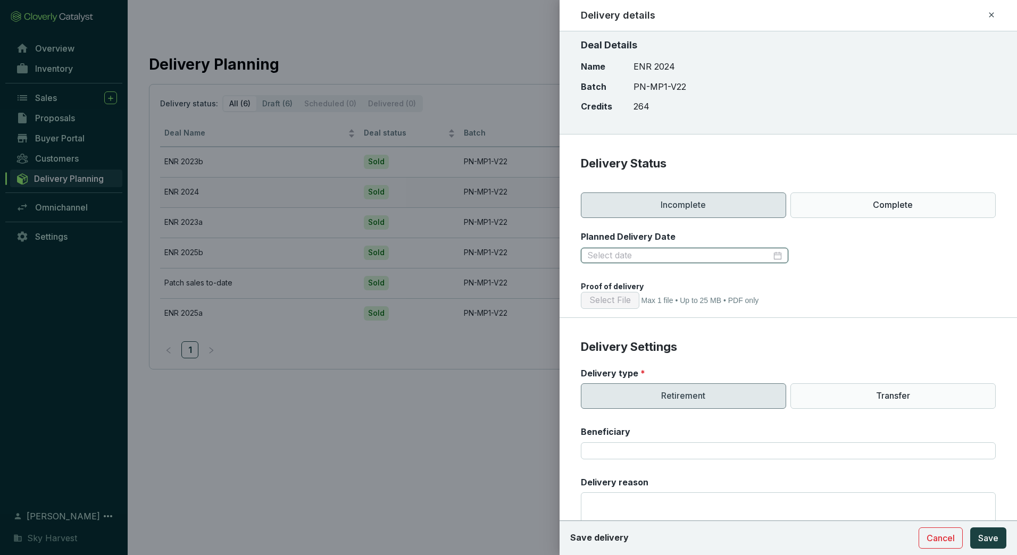
click at [645, 251] on input "Planned Delivery Date" at bounding box center [679, 256] width 184 height 12
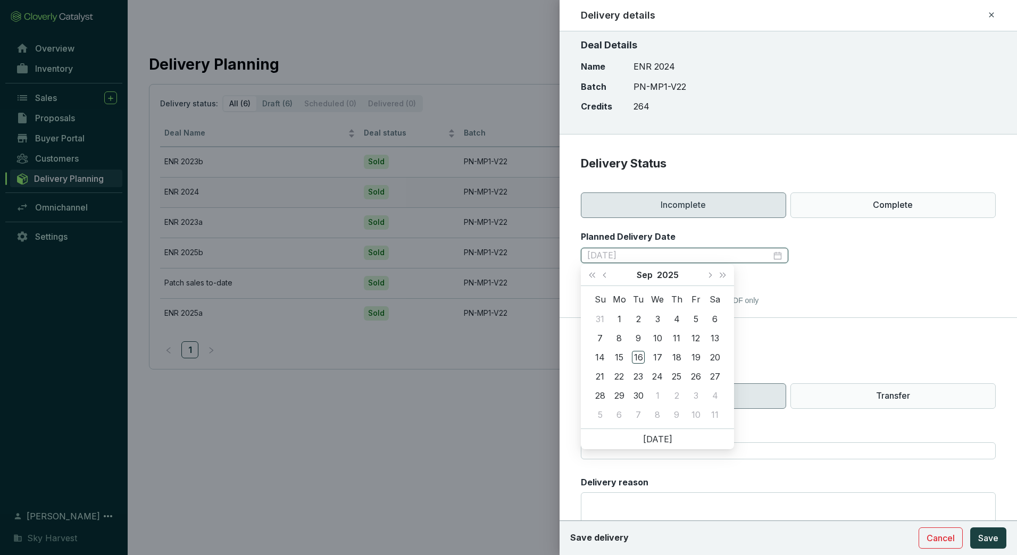
type input "2025-09-05"
click at [710, 276] on span "Next month (PageDown)" at bounding box center [709, 274] width 5 height 5
type input "2025-10-31"
click at [691, 391] on div "31" at bounding box center [695, 395] width 13 height 13
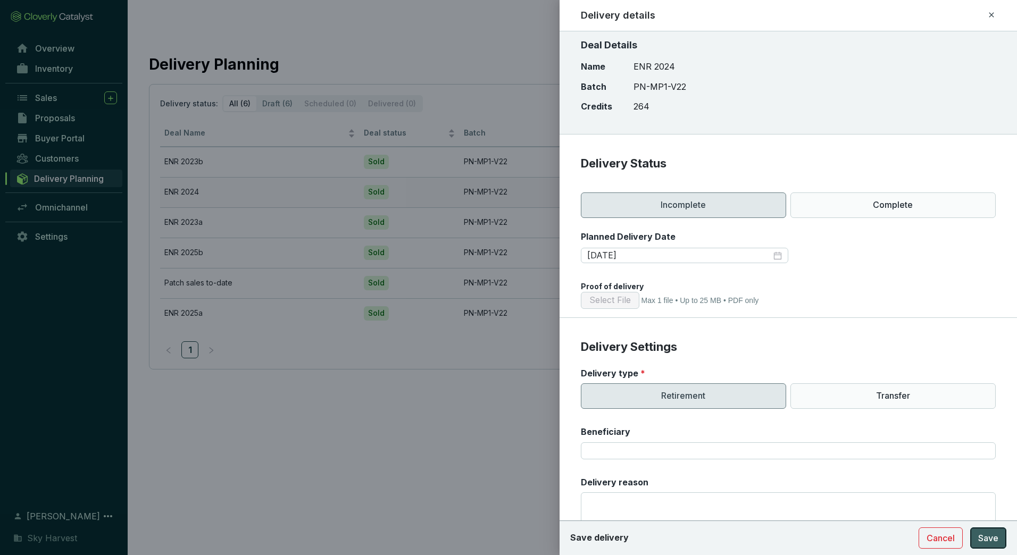
click at [981, 540] on span "Save" at bounding box center [988, 538] width 20 height 13
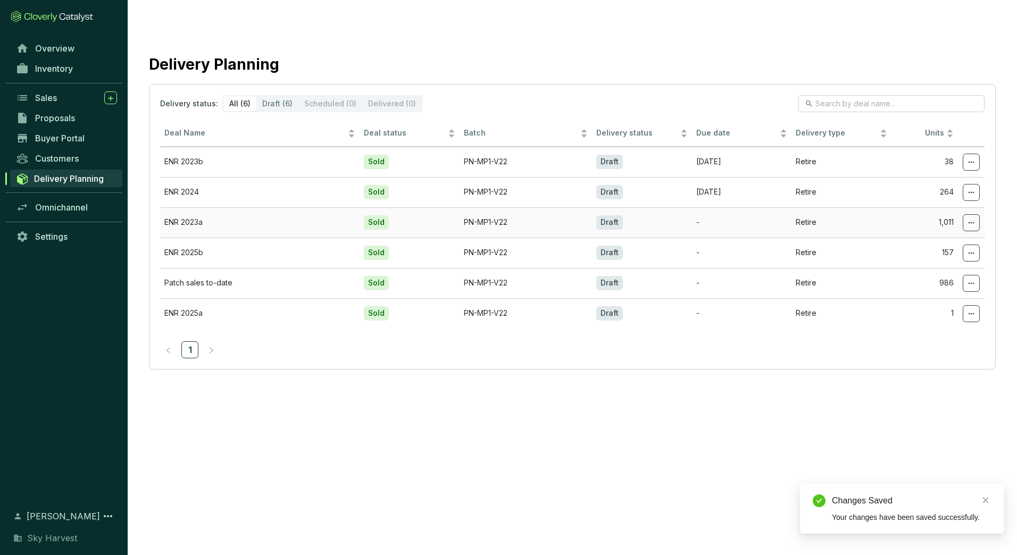
click at [971, 216] on icon at bounding box center [971, 222] width 9 height 13
click at [935, 252] on span "Edit delivery details" at bounding box center [907, 253] width 73 height 9
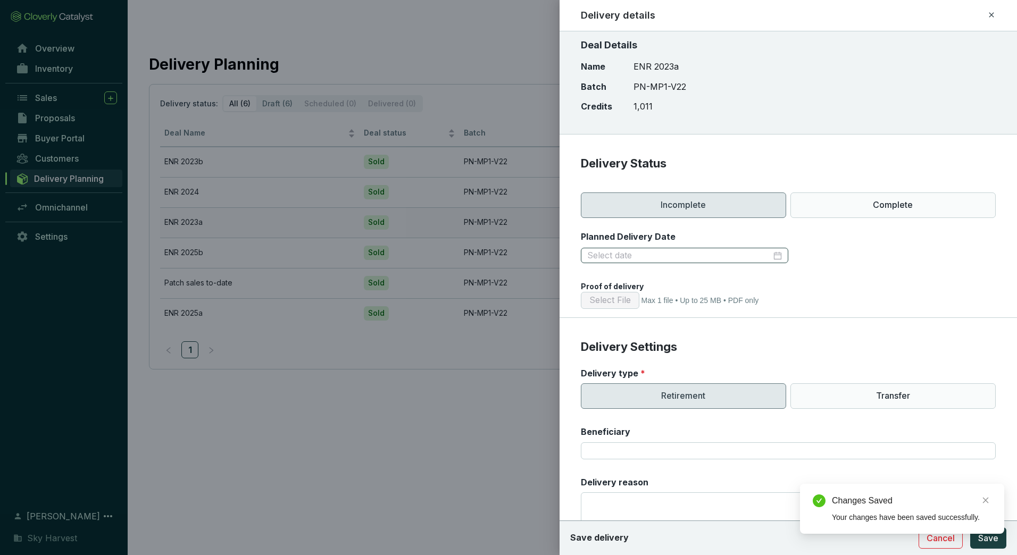
click at [770, 253] on div at bounding box center [684, 256] width 195 height 12
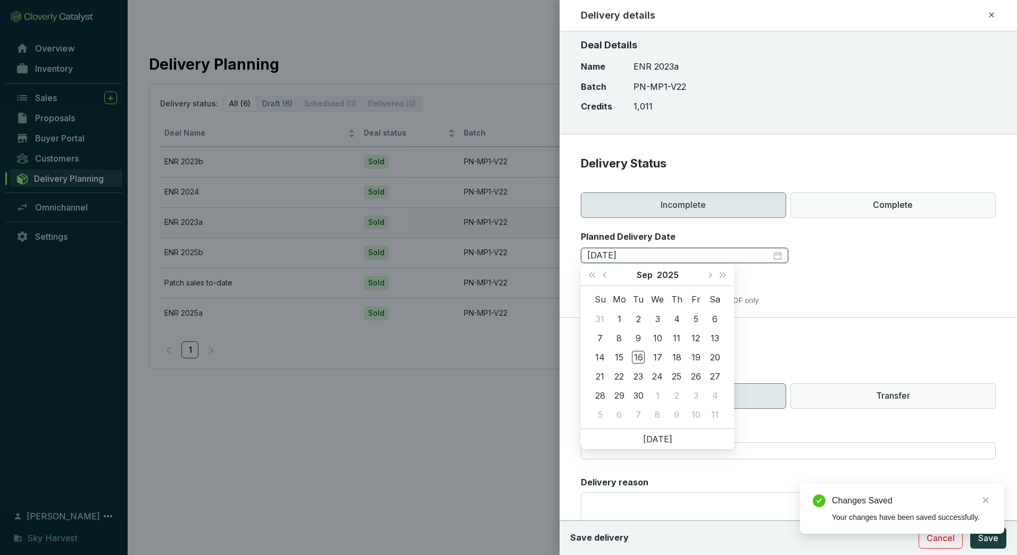
type input "2025-09-06"
click at [709, 277] on span "Next month (PageDown)" at bounding box center [709, 274] width 5 height 5
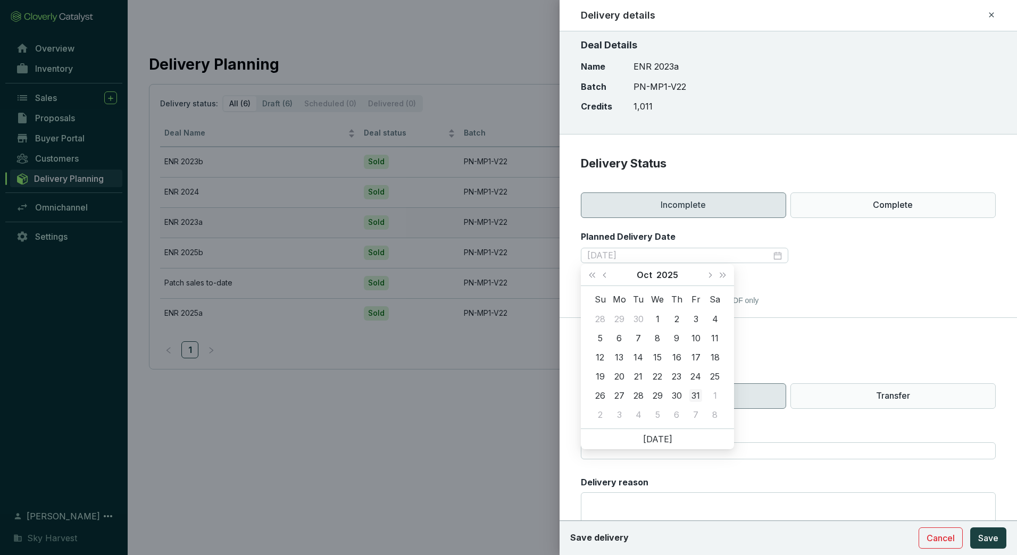
type input "2025-10-31"
click at [698, 389] on div "31" at bounding box center [695, 395] width 13 height 13
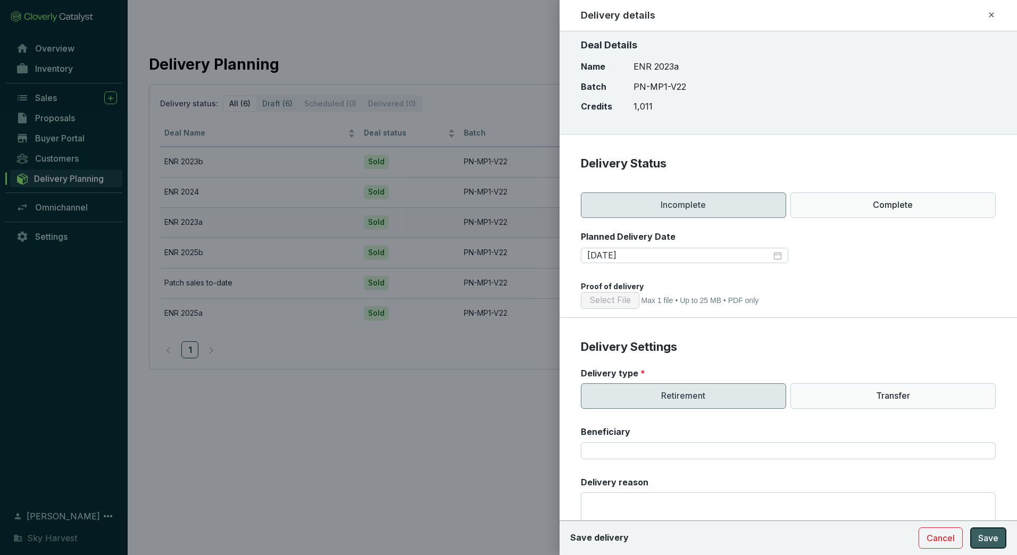
click at [997, 539] on span "Save" at bounding box center [988, 538] width 20 height 13
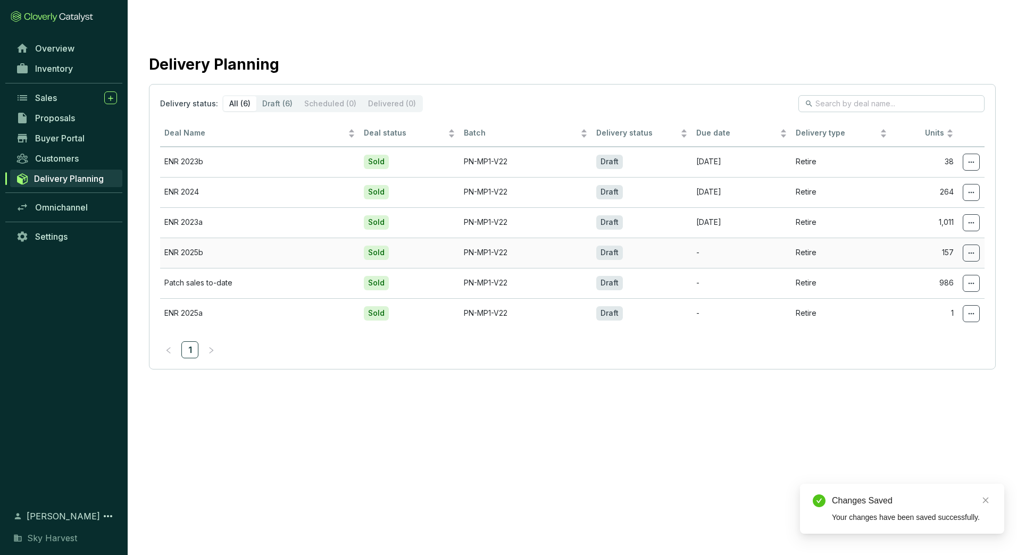
click at [974, 247] on icon at bounding box center [971, 253] width 9 height 13
click at [925, 280] on span "Edit delivery details" at bounding box center [907, 284] width 73 height 9
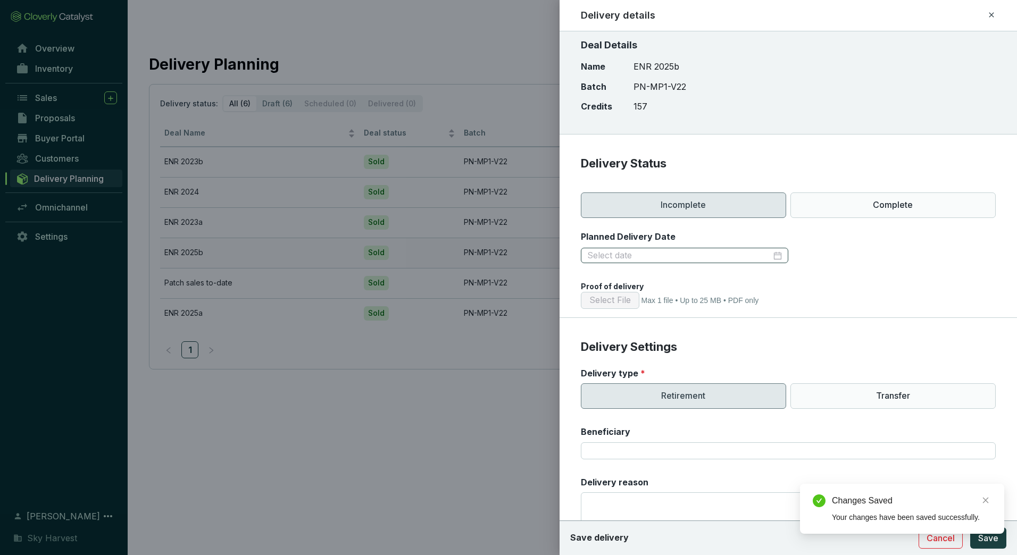
click at [778, 255] on div at bounding box center [684, 256] width 207 height 16
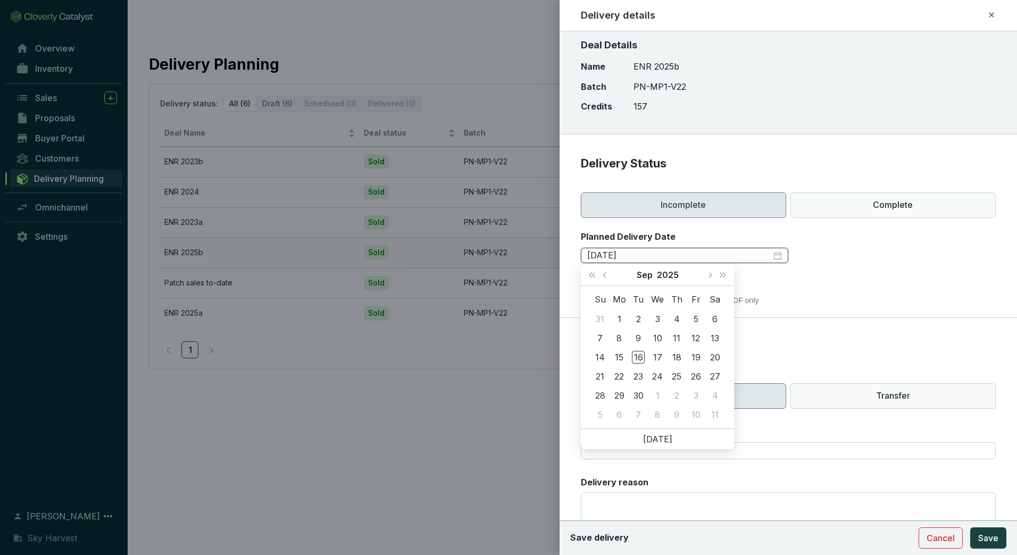
type input "2025-09-04"
click at [711, 277] on button "Next month (PageDown)" at bounding box center [710, 274] width 14 height 21
type input "2025-10-31"
click at [699, 395] on div "31" at bounding box center [695, 395] width 13 height 13
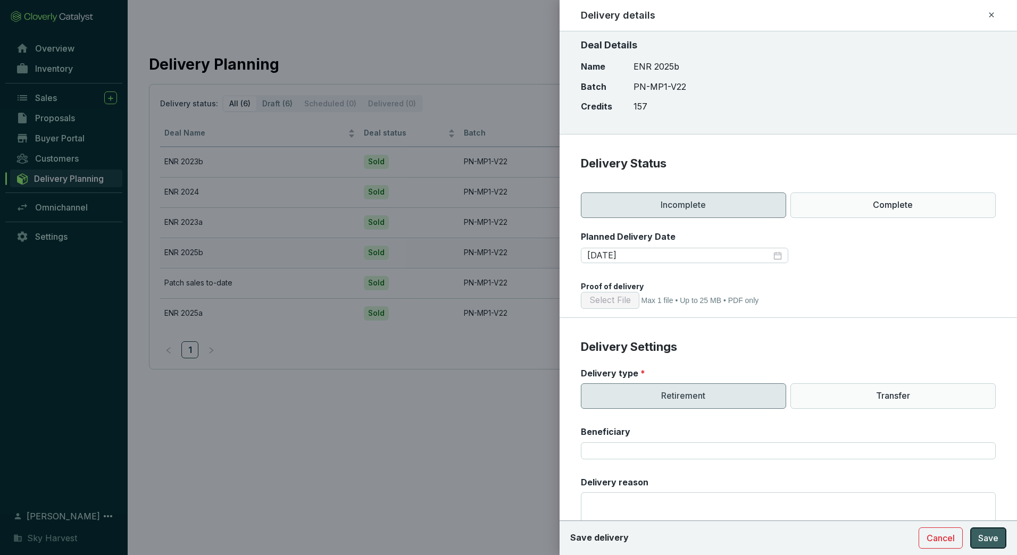
click at [989, 541] on span "Save" at bounding box center [988, 538] width 20 height 13
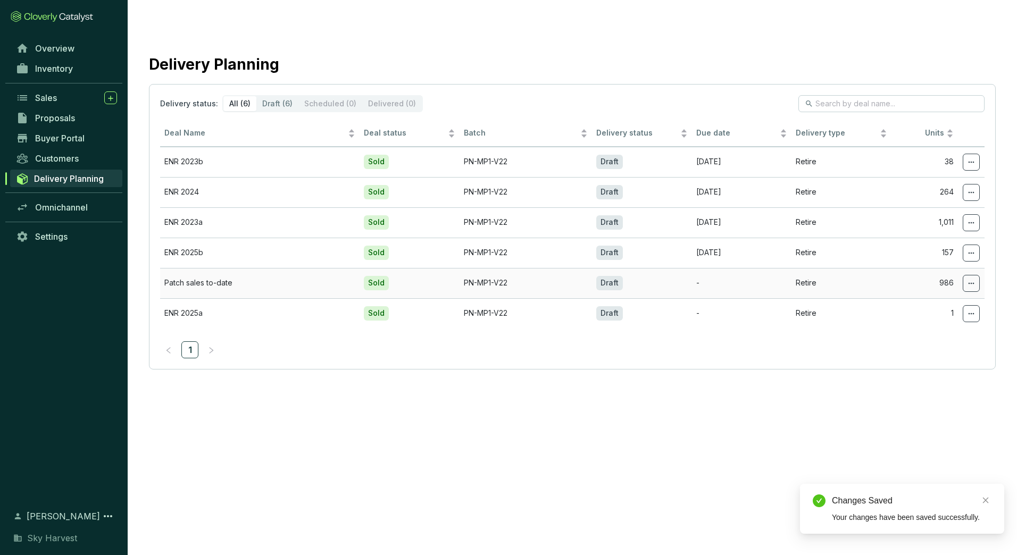
click at [969, 277] on icon at bounding box center [971, 283] width 9 height 13
click at [930, 307] on p "Edit delivery details" at bounding box center [914, 314] width 120 height 22
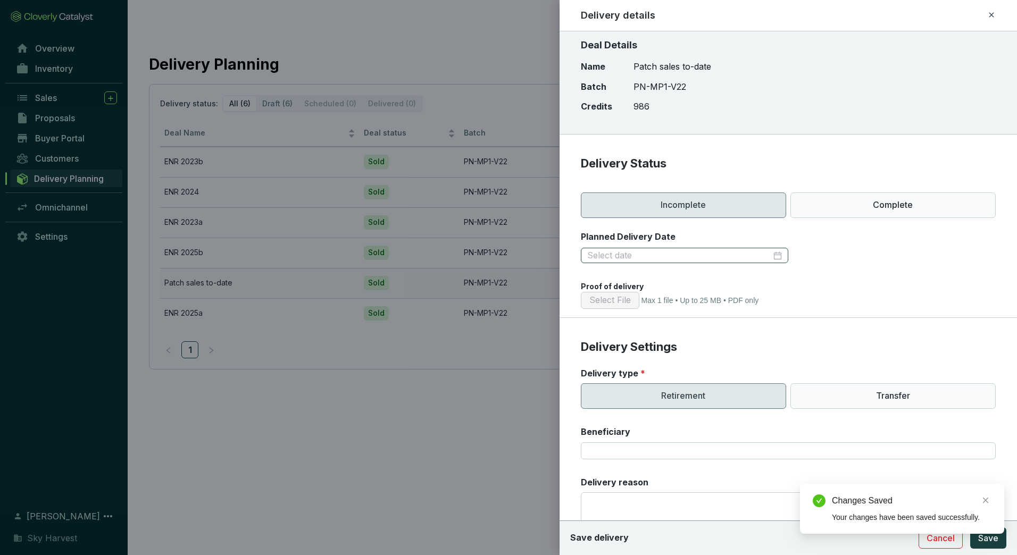
click at [772, 255] on div at bounding box center [684, 256] width 195 height 12
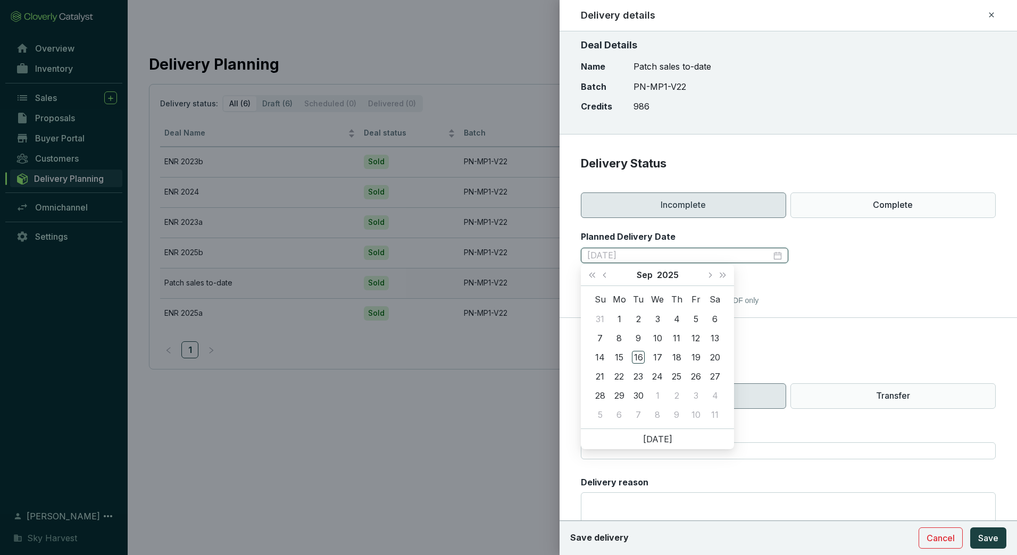
type input "2025-09-05"
click at [714, 275] on button "Next month (PageDown)" at bounding box center [710, 274] width 14 height 21
type input "2025-10-31"
click at [701, 394] on div "31" at bounding box center [695, 395] width 13 height 13
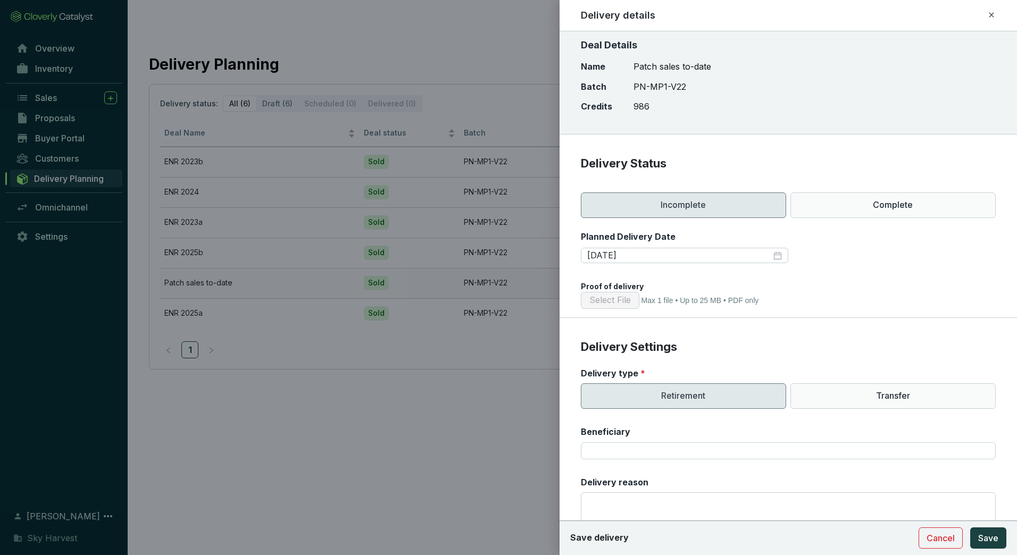
click at [818, 301] on div "Select File Max 1 file • Up to 25 MB • PDF only" at bounding box center [788, 300] width 415 height 17
click at [991, 537] on span "Save" at bounding box center [988, 538] width 20 height 13
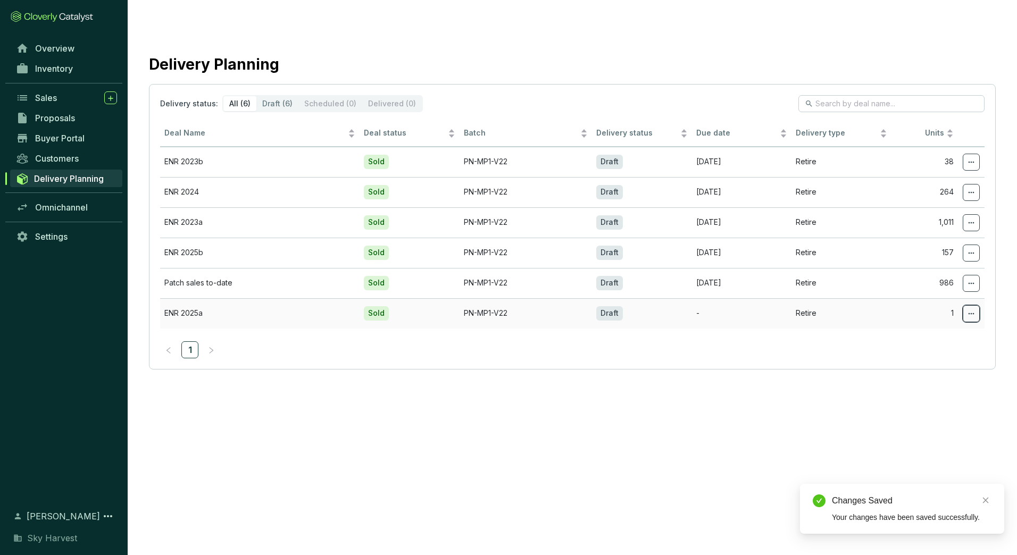
click at [972, 307] on icon at bounding box center [971, 313] width 9 height 13
click at [917, 344] on span "Edit delivery details" at bounding box center [907, 344] width 73 height 9
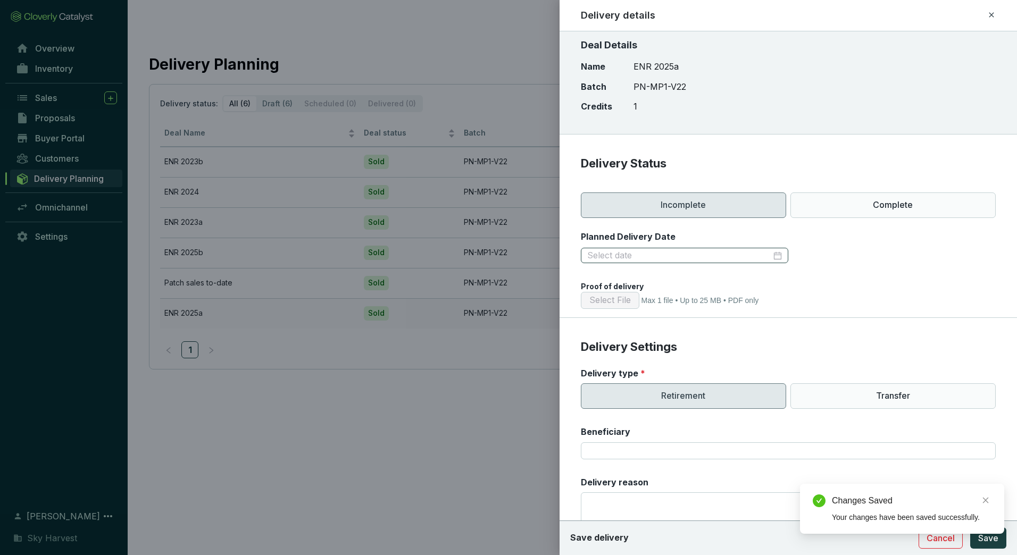
click at [775, 253] on div at bounding box center [684, 256] width 195 height 12
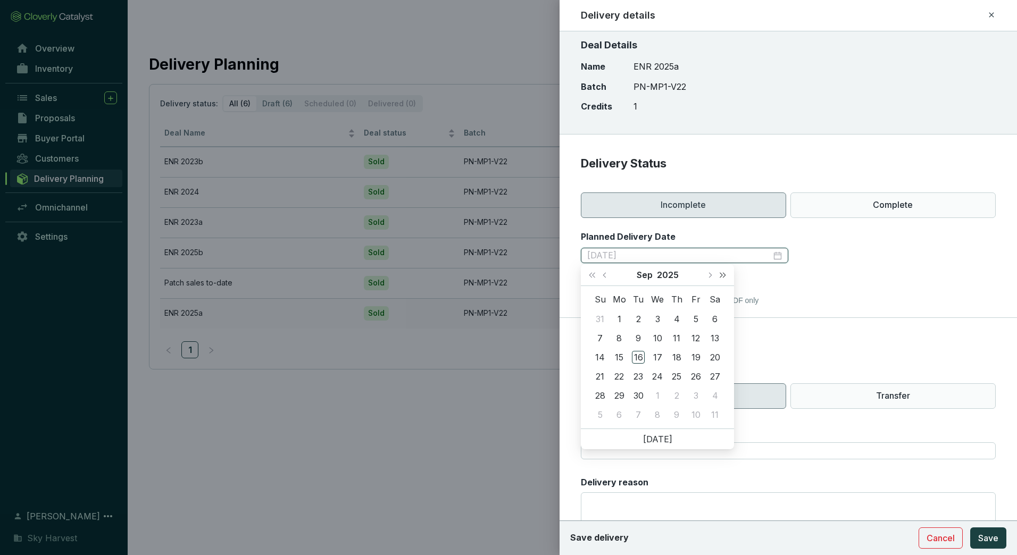
type input "2025-09-05"
click at [710, 271] on button "Next month (PageDown)" at bounding box center [710, 274] width 14 height 21
type input "2025-10-31"
click at [696, 391] on div "31" at bounding box center [695, 395] width 13 height 13
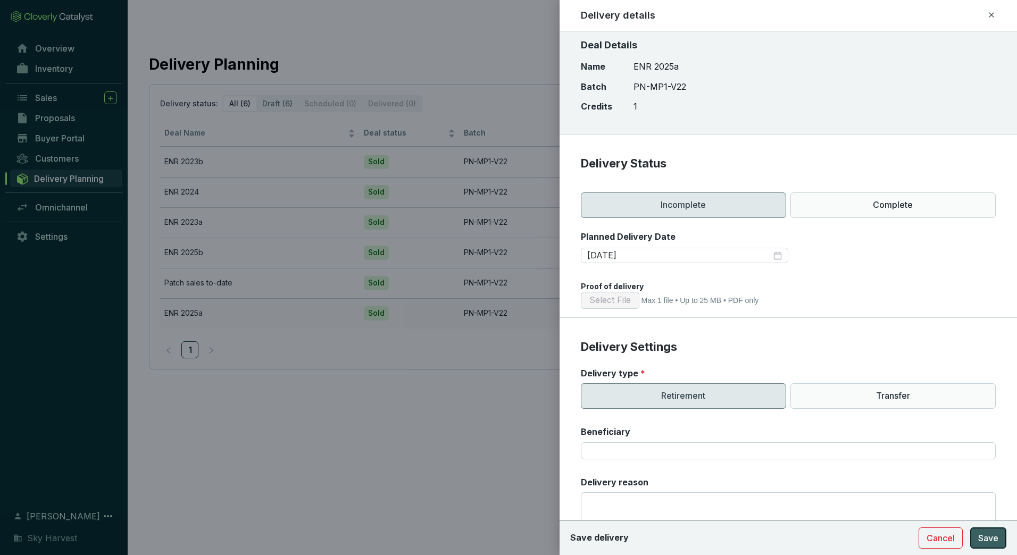
click at [990, 536] on span "Save" at bounding box center [988, 538] width 20 height 13
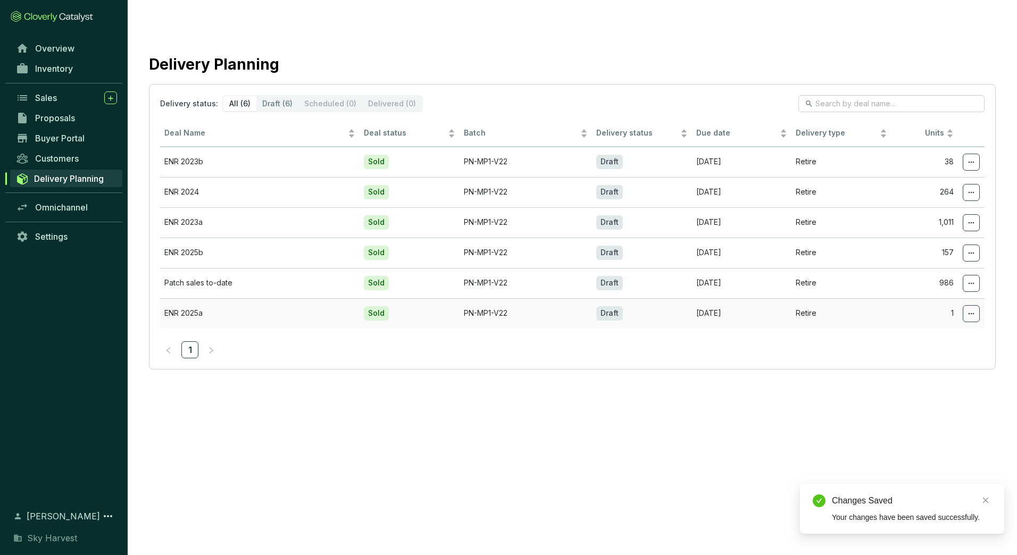
click at [761, 378] on section "Delivery Planning Delivery status: All (6) Draft (6) Scheduled (0) Delivered (0…" at bounding box center [508, 298] width 1017 height 555
click at [76, 161] on span "Customers" at bounding box center [57, 158] width 44 height 11
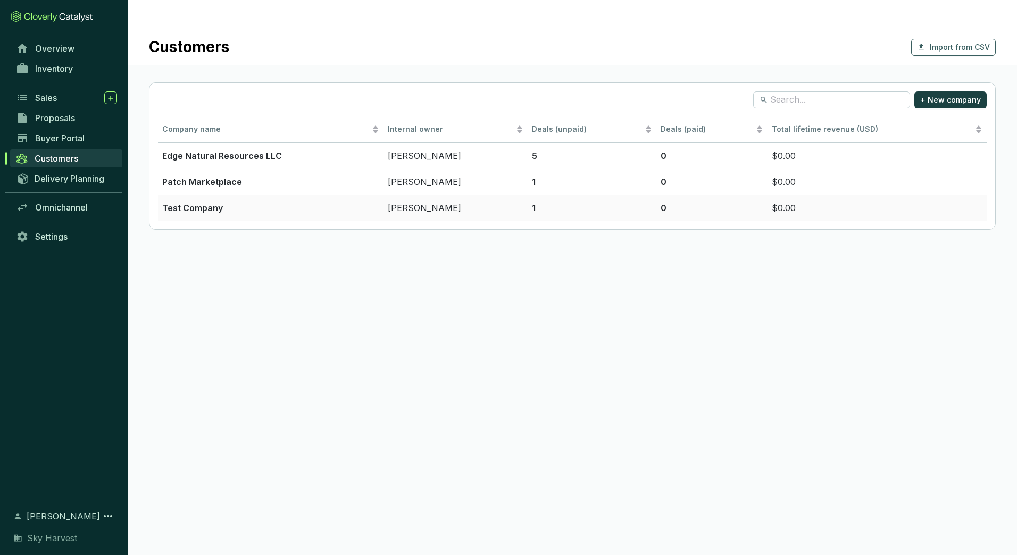
click at [173, 202] on p "Test Company" at bounding box center [270, 208] width 217 height 13
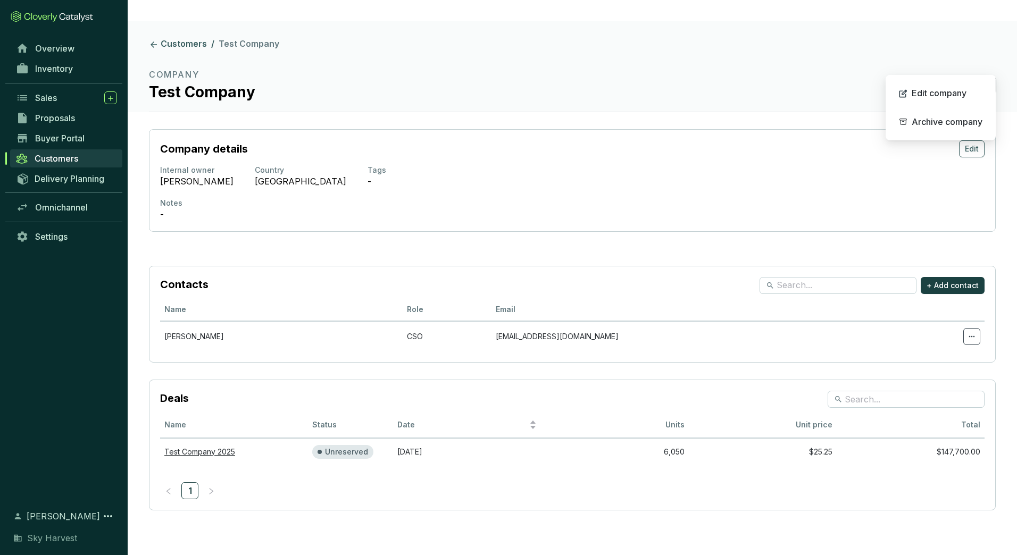
click at [986, 79] on icon at bounding box center [987, 85] width 9 height 13
click at [820, 140] on div "Company details Edit" at bounding box center [572, 148] width 824 height 17
click at [980, 140] on button "Edit" at bounding box center [972, 148] width 26 height 17
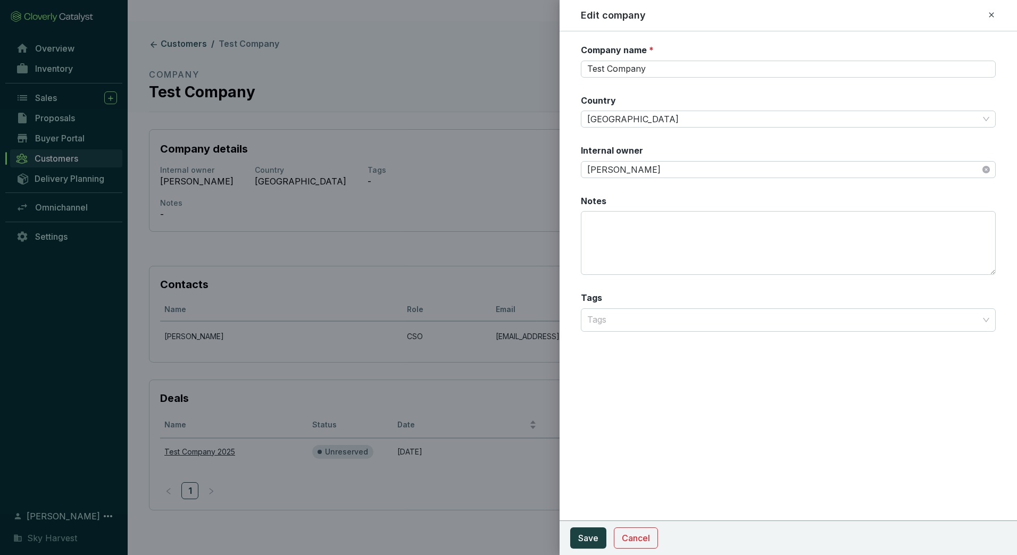
click at [499, 172] on div at bounding box center [508, 277] width 1017 height 555
click at [646, 546] on button "Cancel" at bounding box center [636, 538] width 44 height 21
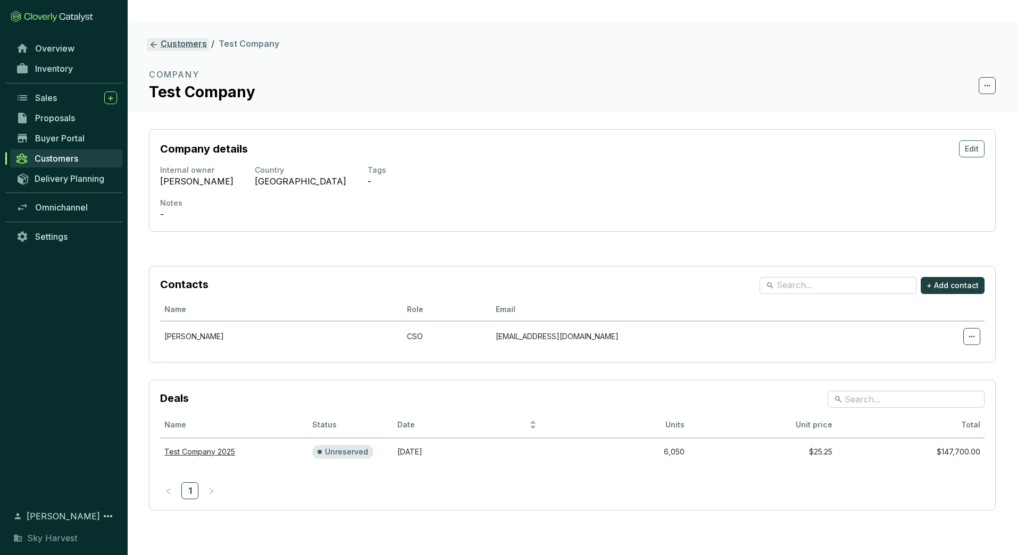
click at [154, 40] on icon at bounding box center [154, 45] width 10 height 10
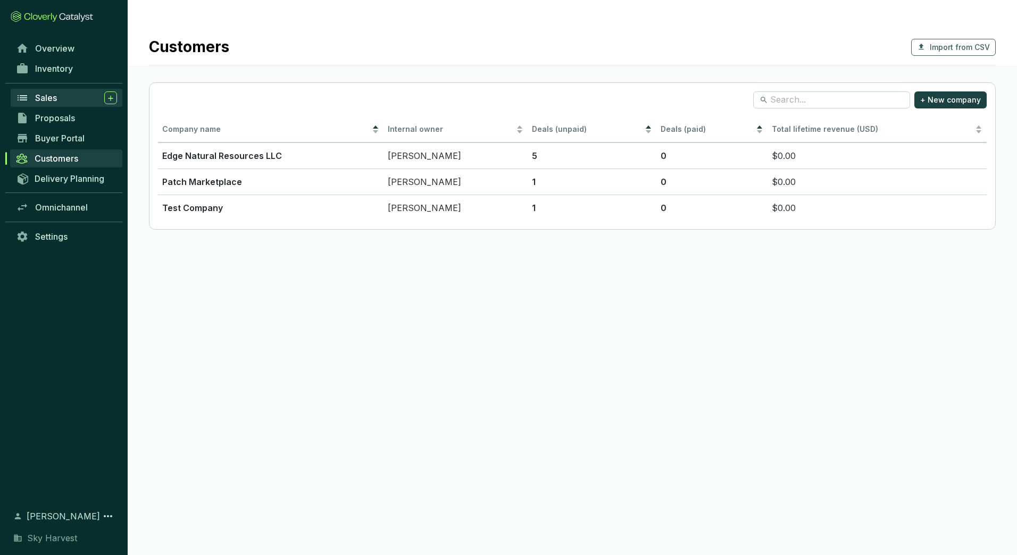
click at [53, 96] on span "Sales" at bounding box center [46, 98] width 22 height 11
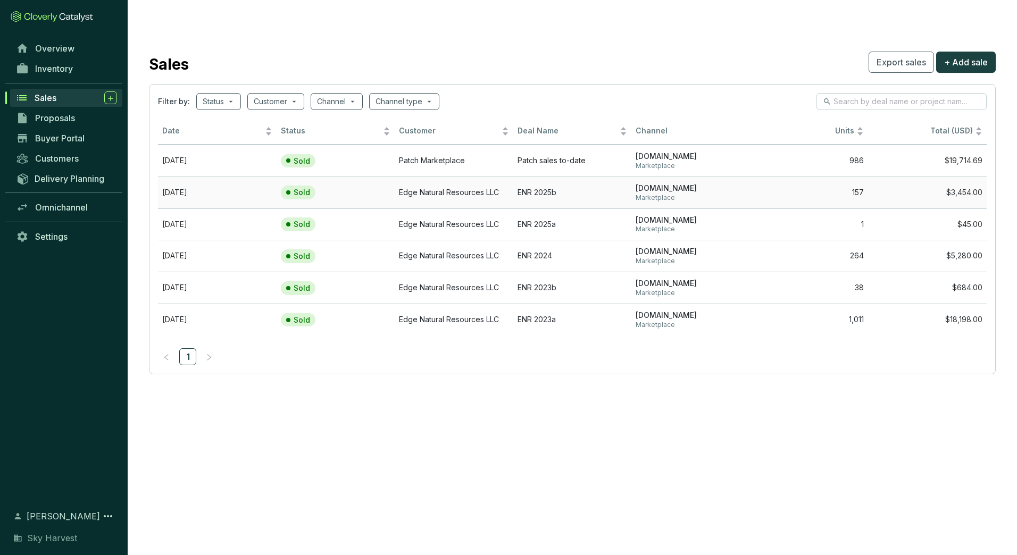
click at [438, 177] on td "Edge Natural Resources LLC" at bounding box center [454, 193] width 119 height 32
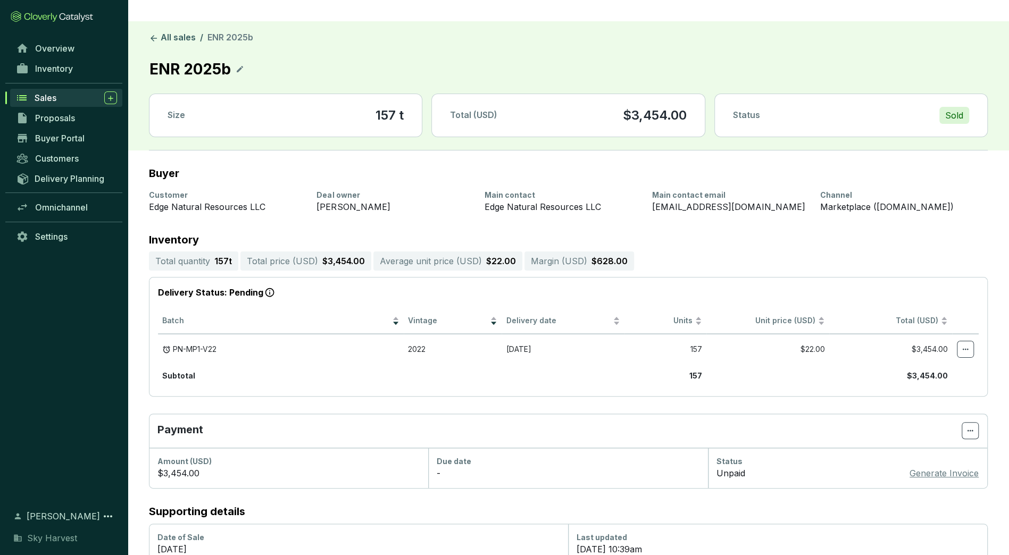
scroll to position [58, 0]
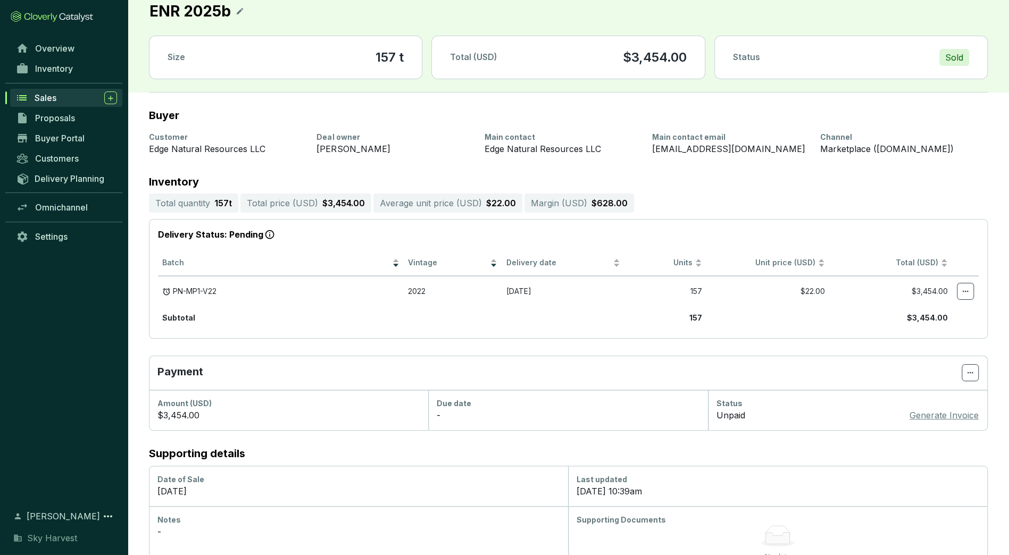
click at [724, 409] on p "Unpaid" at bounding box center [730, 415] width 29 height 13
click at [965, 364] on span at bounding box center [970, 372] width 17 height 17
click at [967, 366] on icon at bounding box center [970, 372] width 9 height 13
click at [943, 406] on p "Edit due date" at bounding box center [938, 402] width 72 height 22
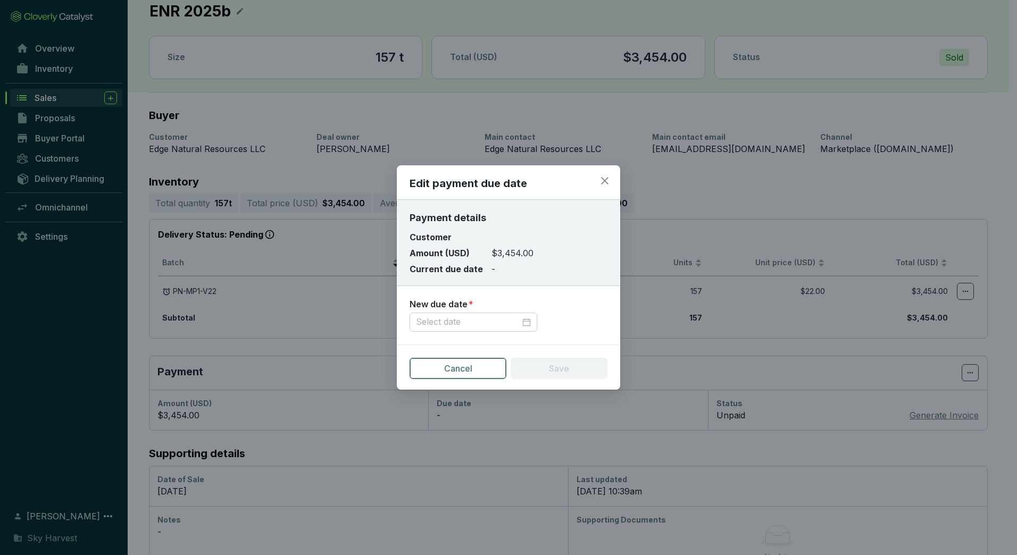
click at [470, 362] on span "Cancel" at bounding box center [458, 368] width 28 height 13
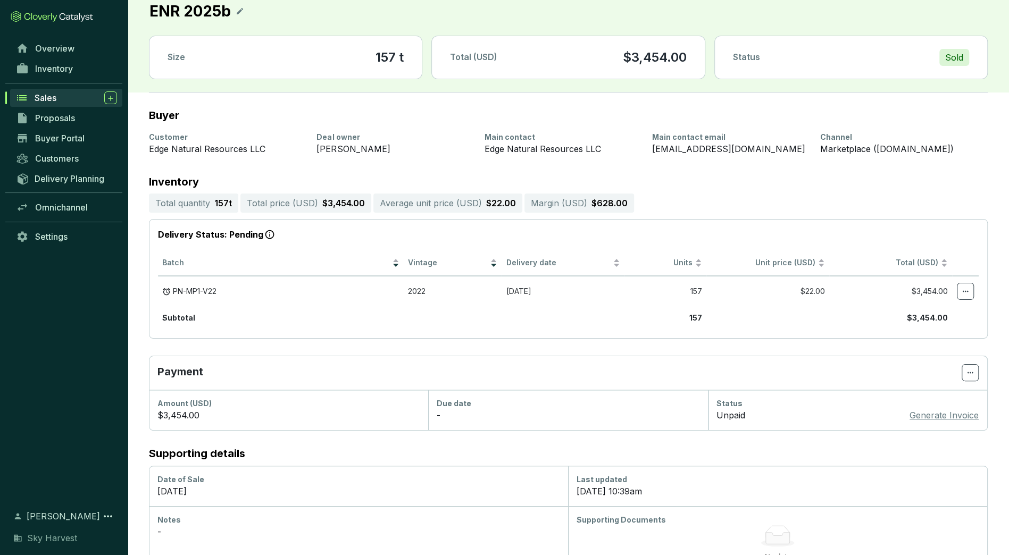
click at [730, 409] on p "Unpaid" at bounding box center [730, 415] width 29 height 13
drag, startPoint x: 730, startPoint y: 390, endPoint x: 704, endPoint y: 407, distance: 31.1
click at [704, 407] on section "Buyer Customer Edge Natural Resources LLC Deal owner Will Clayton Main contact …" at bounding box center [568, 330] width 881 height 474
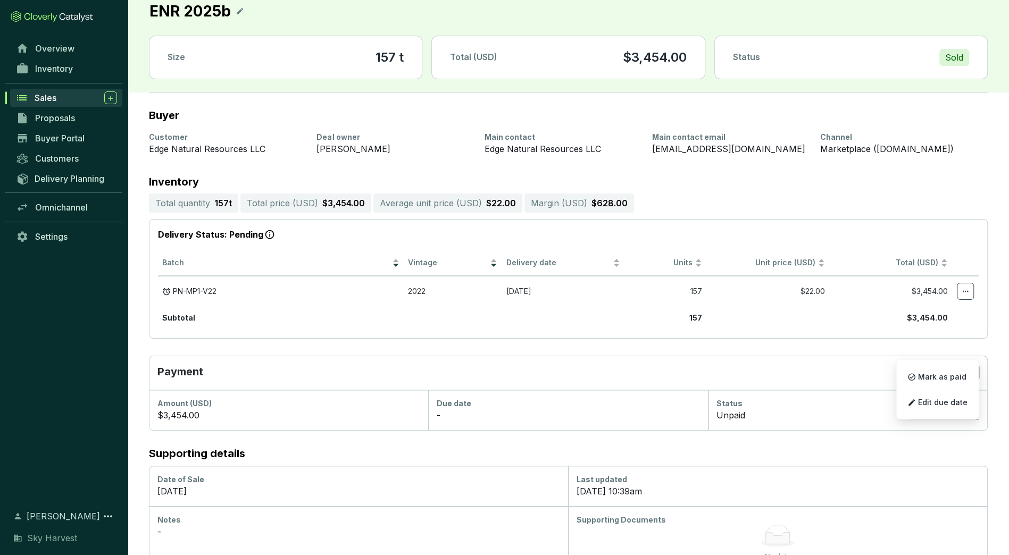
click at [966, 366] on icon at bounding box center [970, 372] width 9 height 13
click at [933, 378] on span "Mark as paid" at bounding box center [942, 377] width 48 height 9
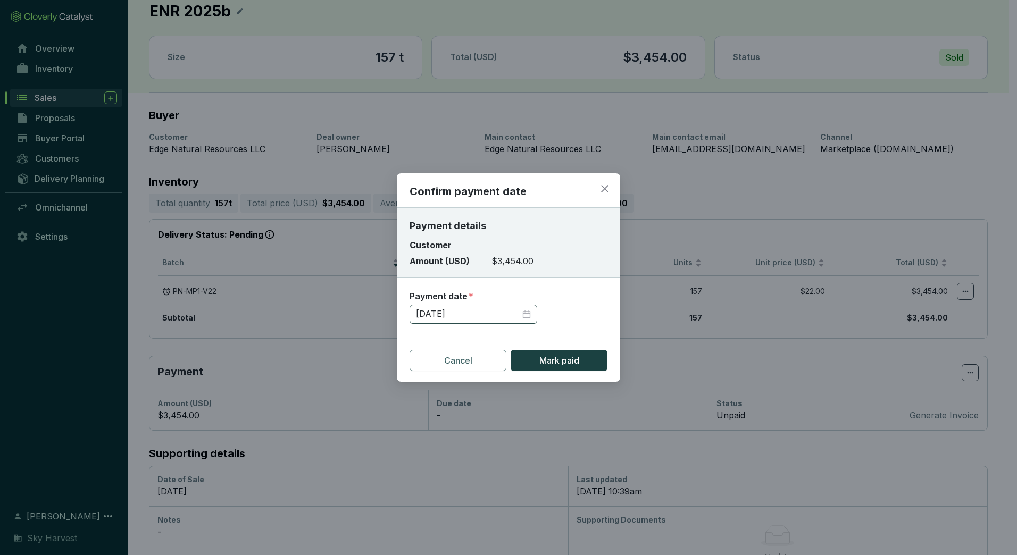
click at [529, 321] on div "9/16/2025" at bounding box center [474, 314] width 128 height 19
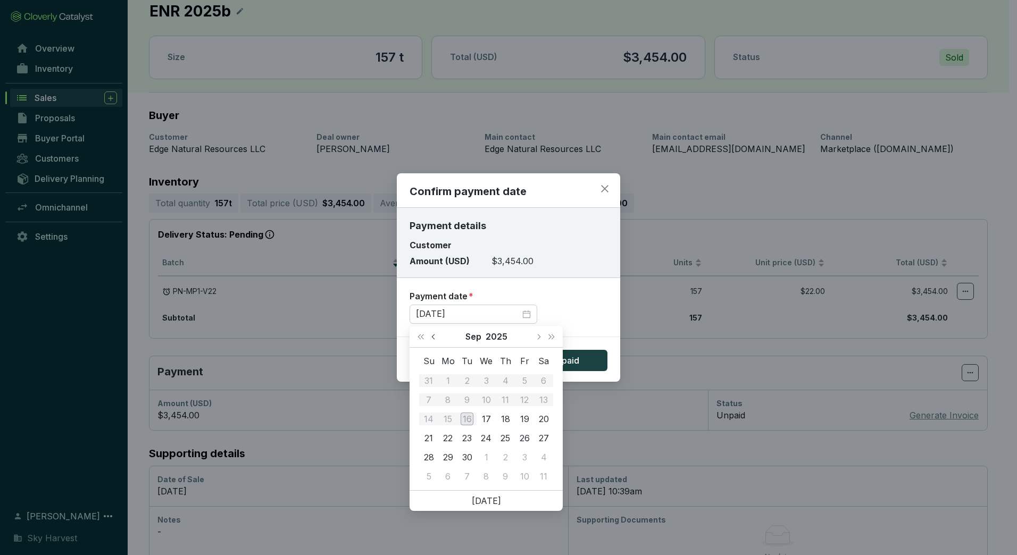
click at [435, 339] on button "Previous month (PageUp)" at bounding box center [435, 336] width 14 height 21
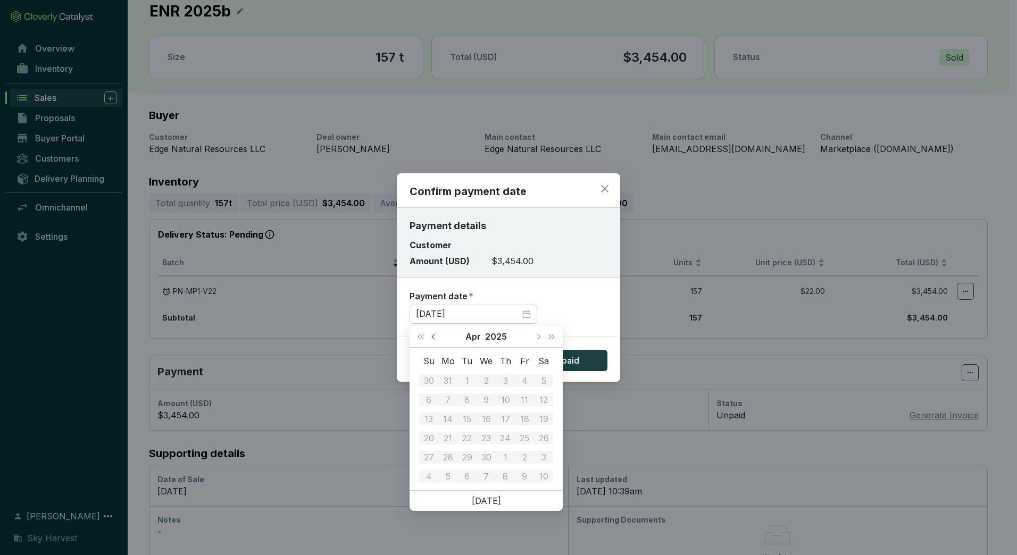
click at [435, 339] on button "Previous month (PageUp)" at bounding box center [435, 336] width 14 height 21
click at [524, 400] on div "7" at bounding box center [524, 400] width 13 height 13
click at [545, 305] on section "Payment date * 9/16/2025" at bounding box center [509, 307] width 198 height 33
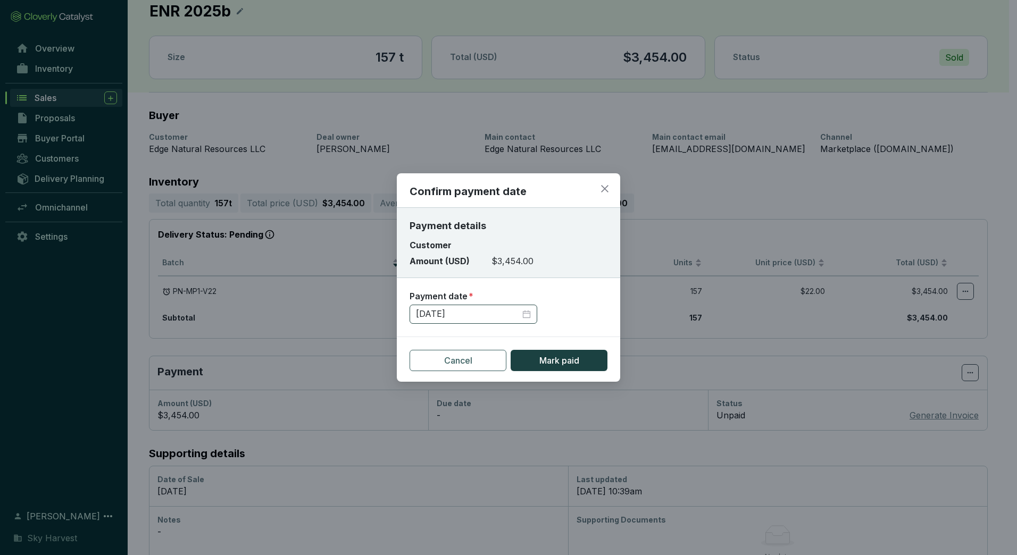
click at [527, 314] on div "9/16/2025" at bounding box center [473, 314] width 115 height 12
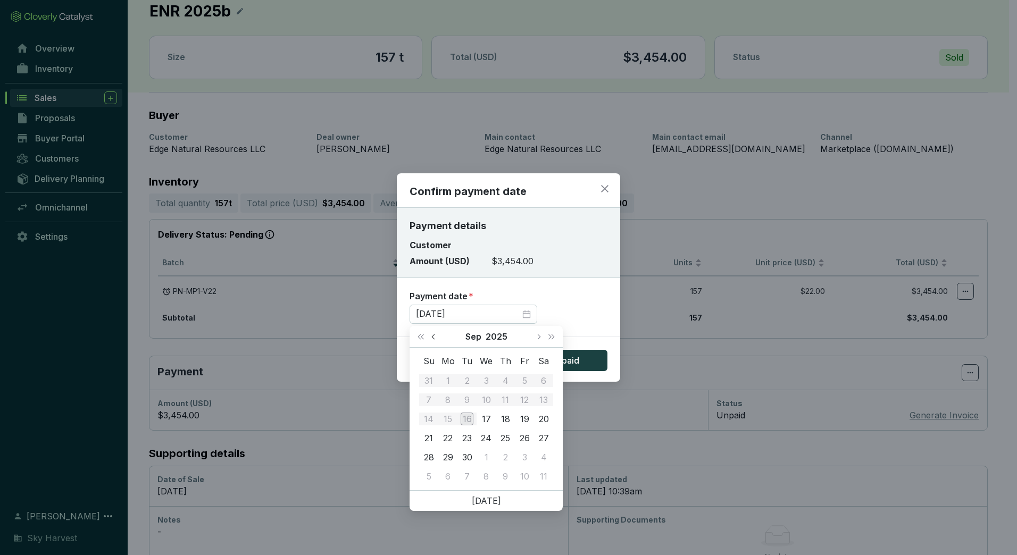
click at [434, 337] on span "Previous month (PageUp)" at bounding box center [433, 336] width 5 height 5
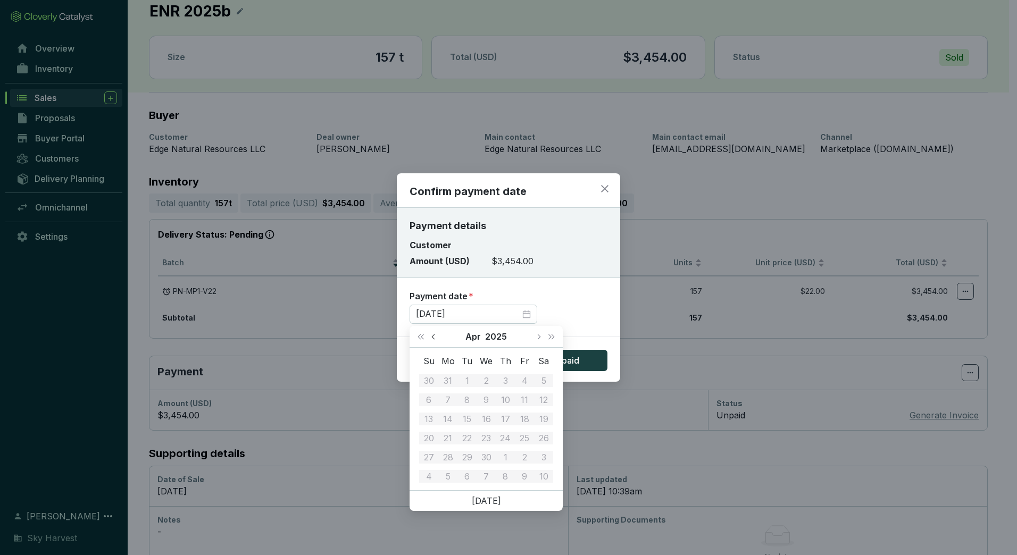
click at [434, 337] on span "Previous month (PageUp)" at bounding box center [433, 336] width 5 height 5
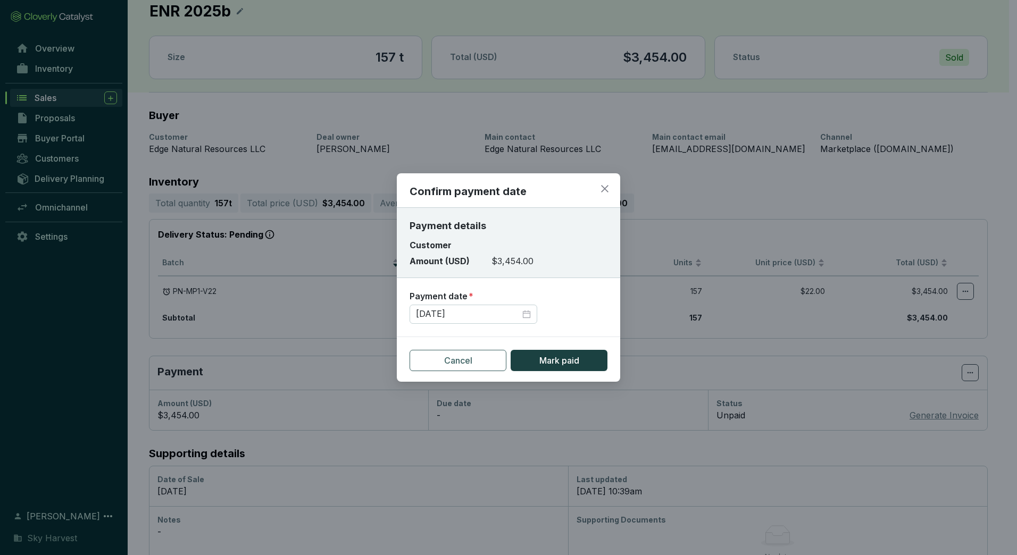
click at [554, 304] on section "Payment date * 9/16/2025" at bounding box center [509, 307] width 198 height 33
click at [530, 315] on div "9/16/2025" at bounding box center [473, 314] width 115 height 12
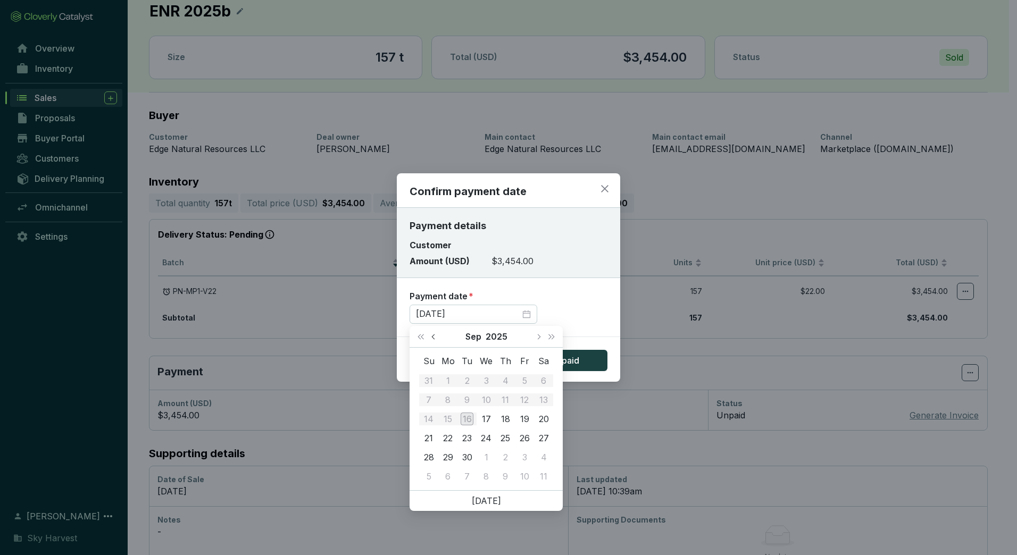
click at [434, 340] on button "Previous month (PageUp)" at bounding box center [435, 336] width 14 height 21
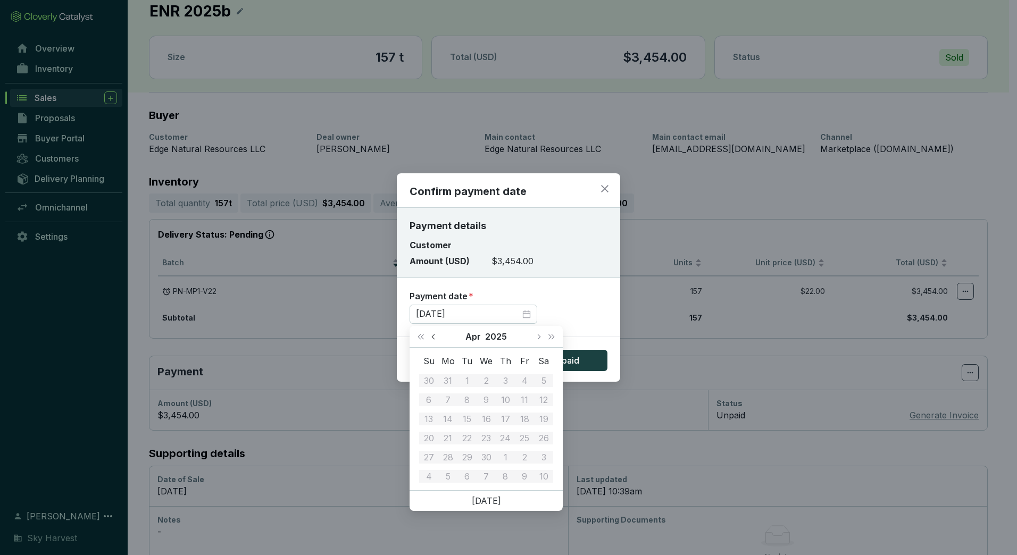
click at [434, 340] on button "Previous month (PageUp)" at bounding box center [435, 336] width 14 height 21
click at [565, 291] on div "Payment date *" at bounding box center [509, 297] width 198 height 12
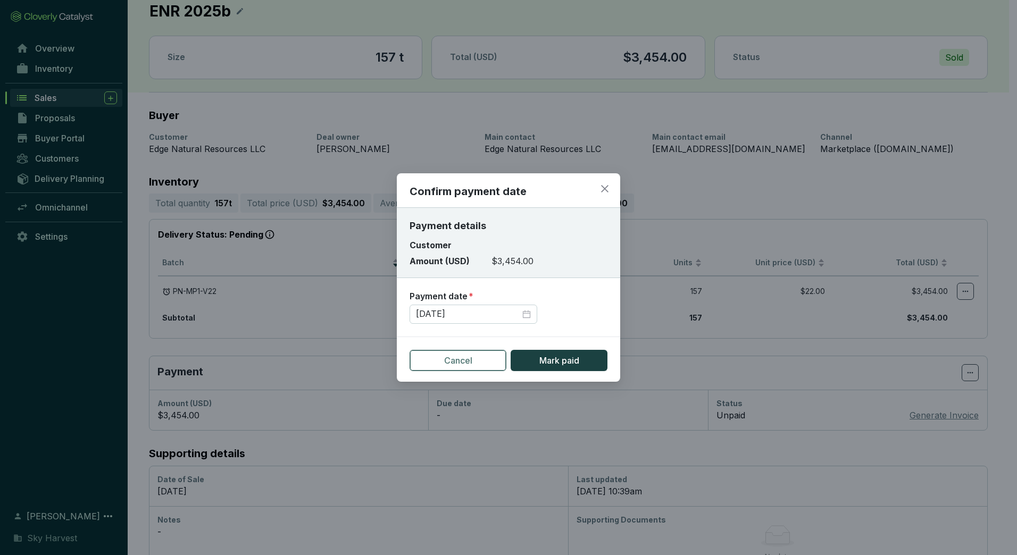
click at [492, 357] on button "Cancel" at bounding box center [458, 360] width 97 height 21
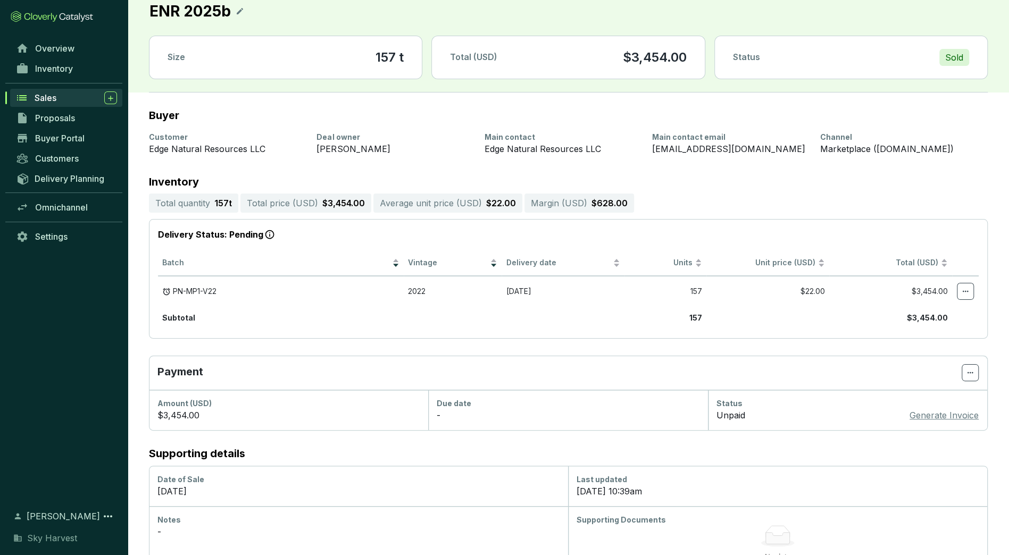
scroll to position [0, 0]
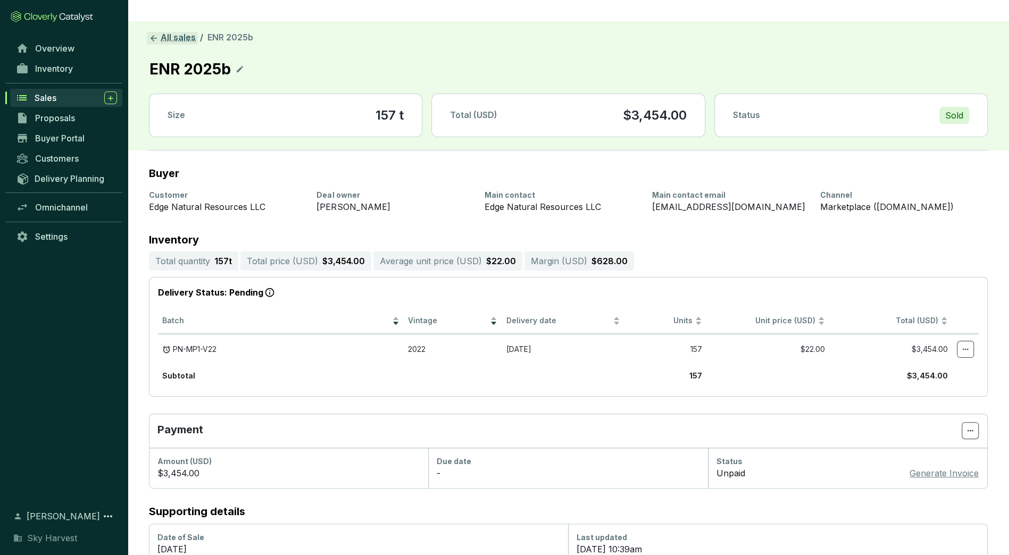
click at [160, 32] on link "All sales" at bounding box center [172, 38] width 51 height 13
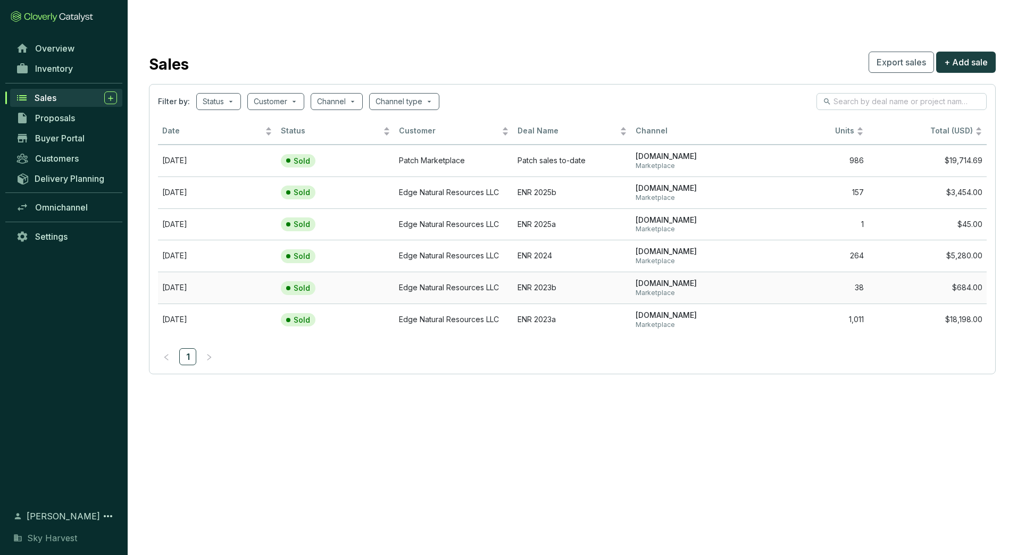
click at [408, 272] on td "Edge Natural Resources LLC" at bounding box center [454, 288] width 119 height 32
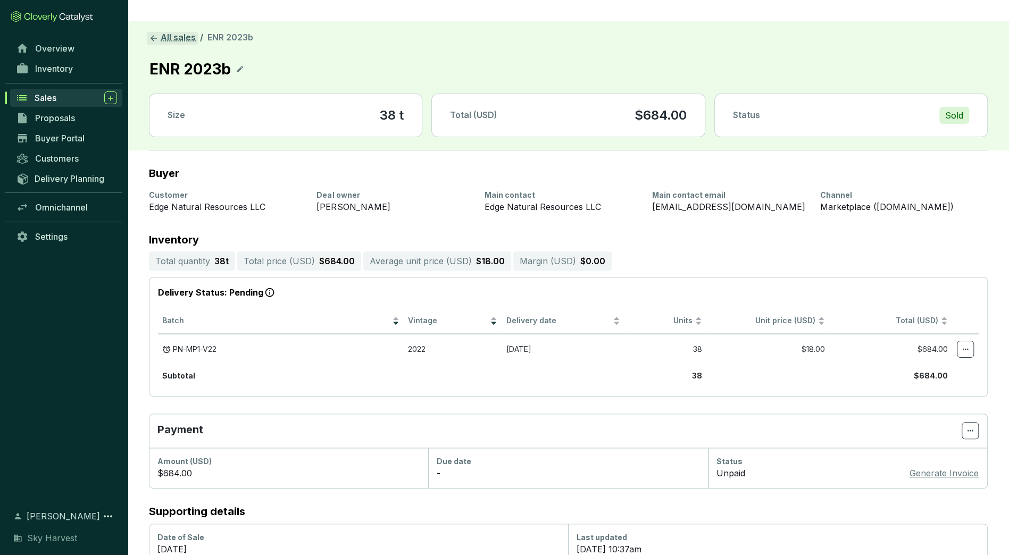
click at [164, 32] on link "All sales" at bounding box center [172, 38] width 51 height 13
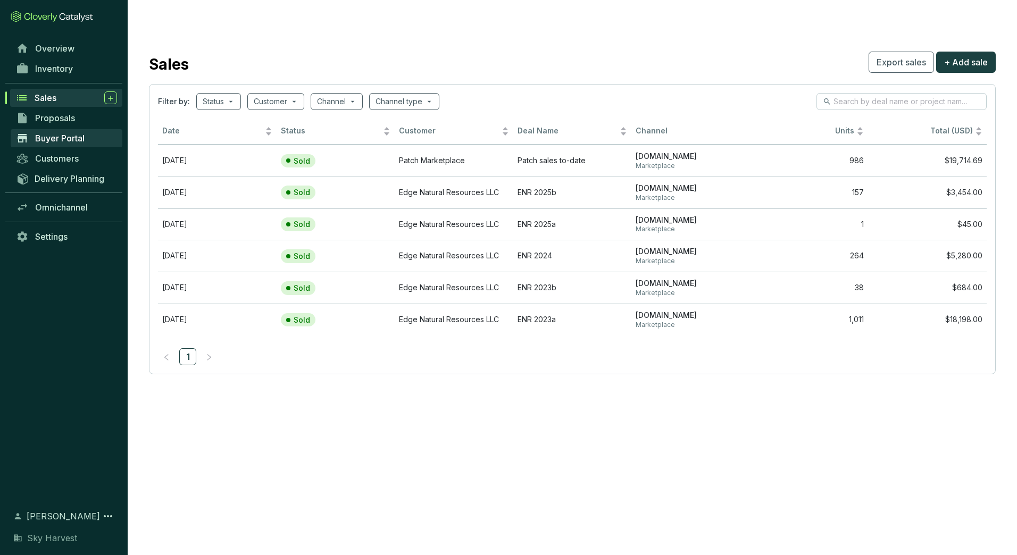
click at [65, 132] on link "Buyer Portal" at bounding box center [67, 138] width 112 height 18
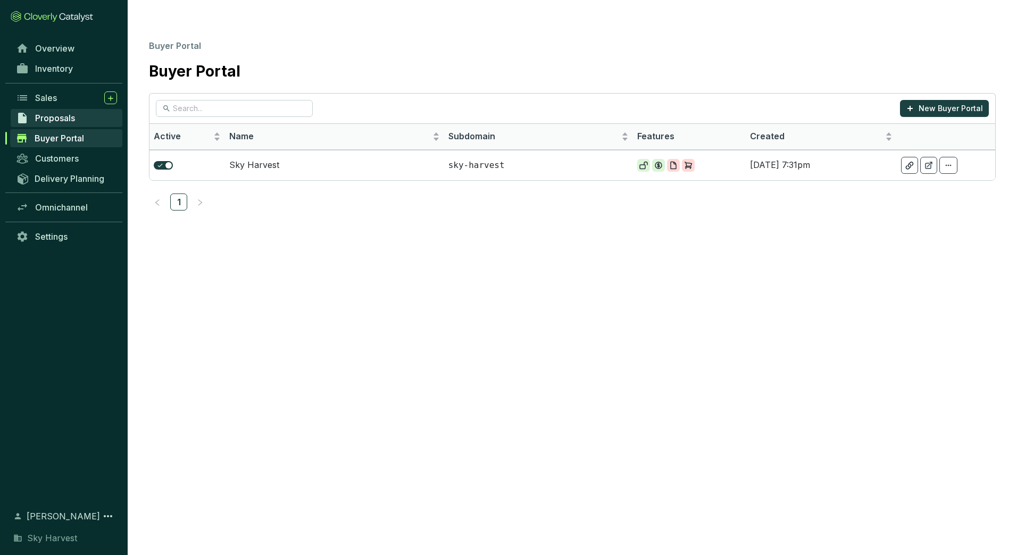
click at [65, 116] on span "Proposals" at bounding box center [55, 118] width 40 height 11
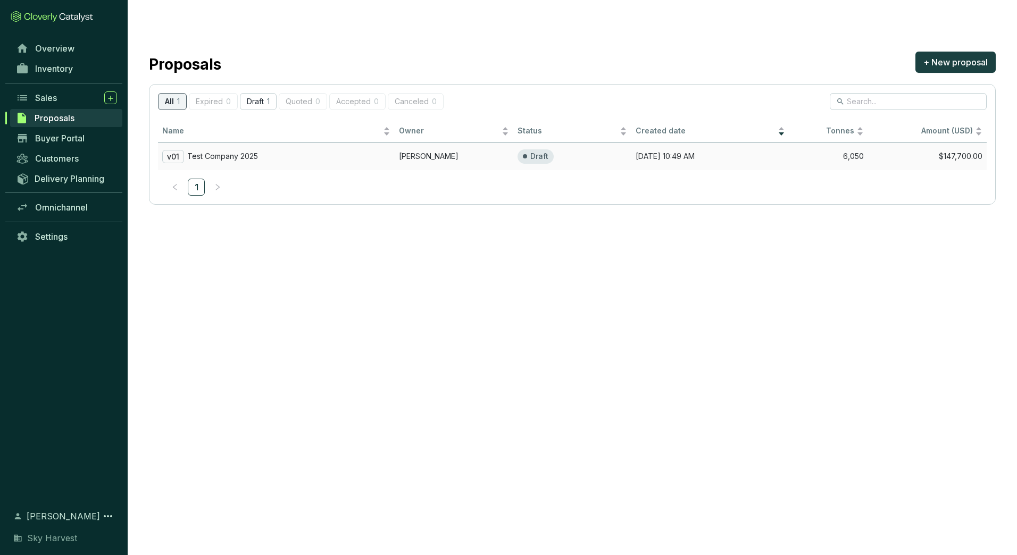
click at [249, 152] on p "Test Company 2025" at bounding box center [222, 157] width 71 height 10
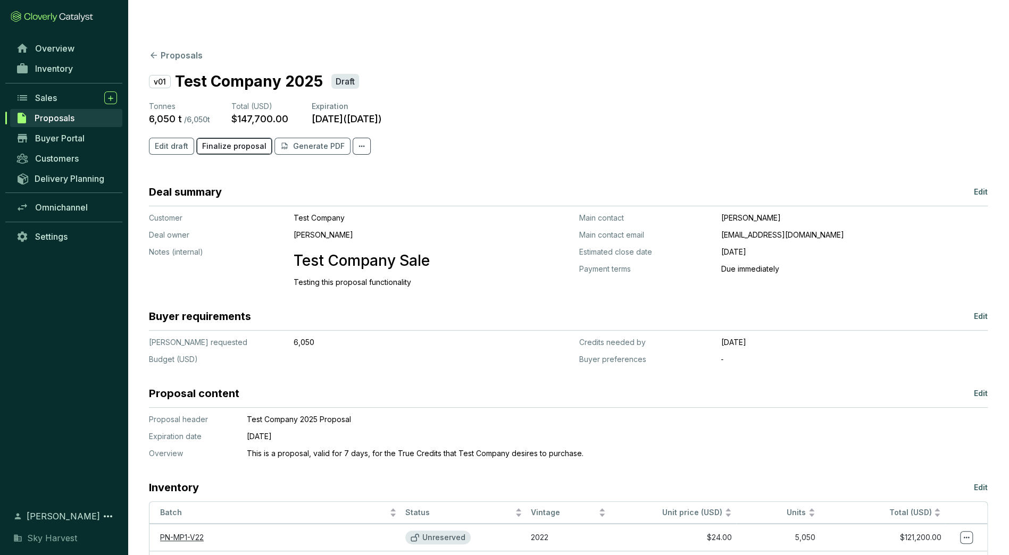
click at [229, 141] on span "Finalize proposal" at bounding box center [234, 146] width 64 height 11
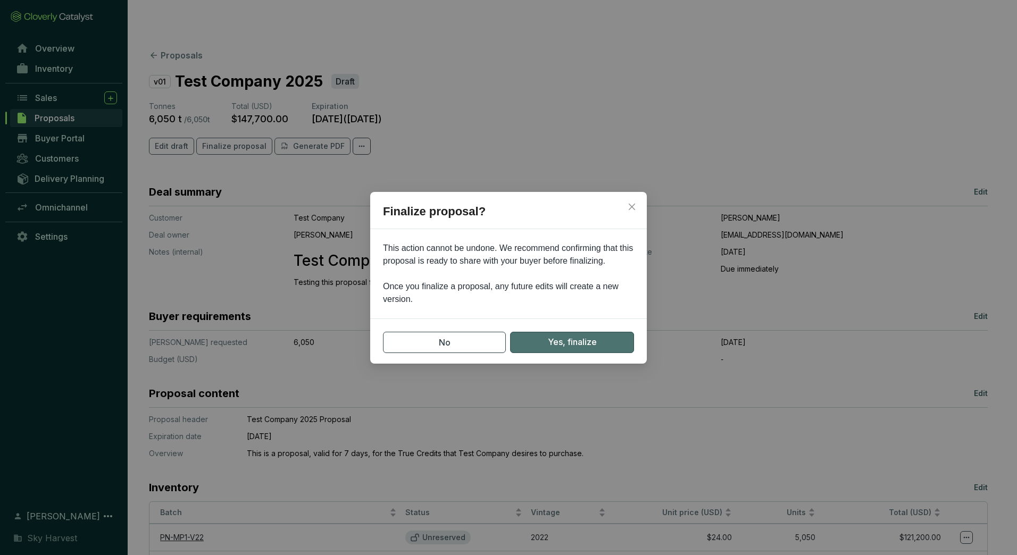
click at [587, 341] on span "Yes, finalize" at bounding box center [572, 342] width 49 height 13
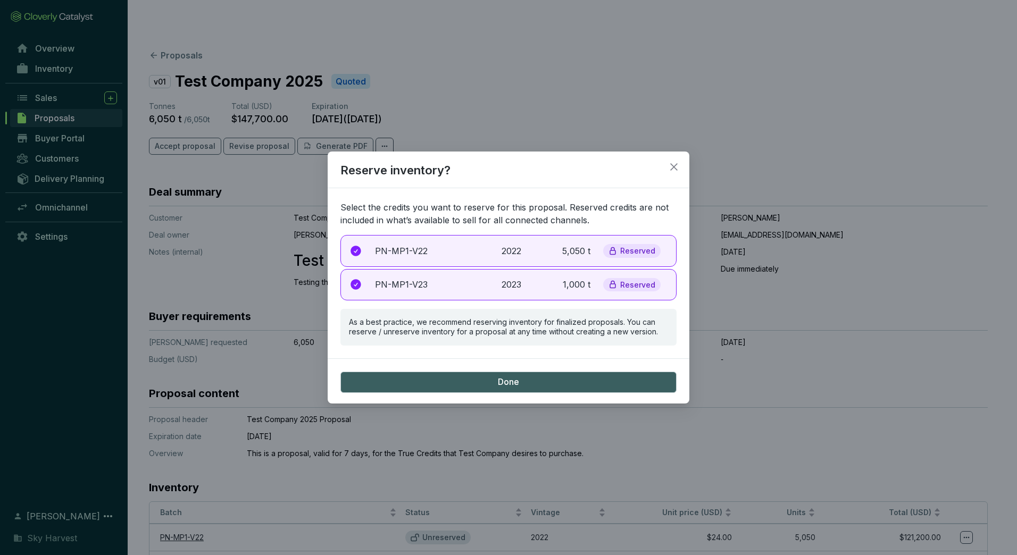
click at [489, 252] on div "PN-MP1-V22 2022 5,050 t Reserved" at bounding box center [508, 251] width 336 height 32
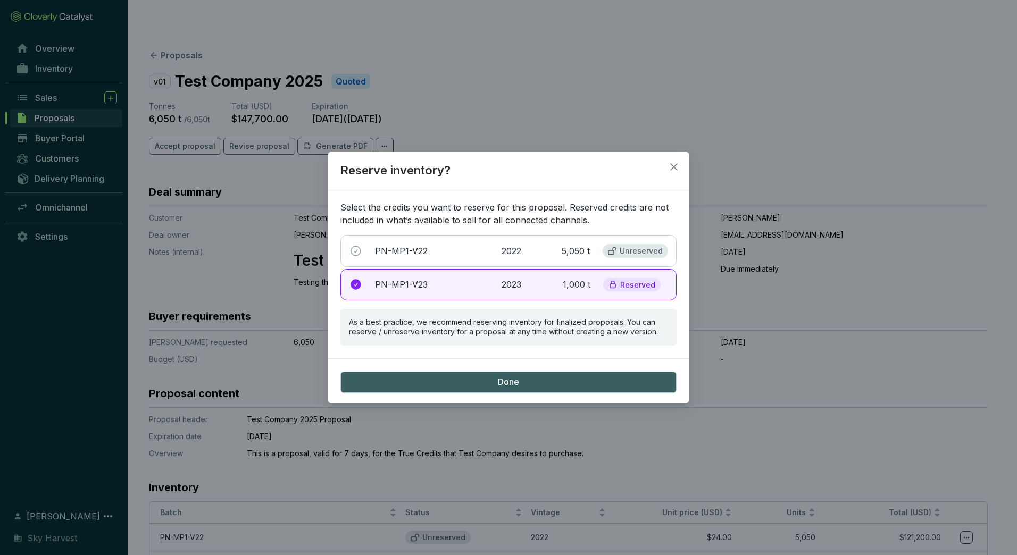
click at [493, 289] on div "PN-MP1-V23 2023 1,000 t Reserved" at bounding box center [508, 285] width 336 height 32
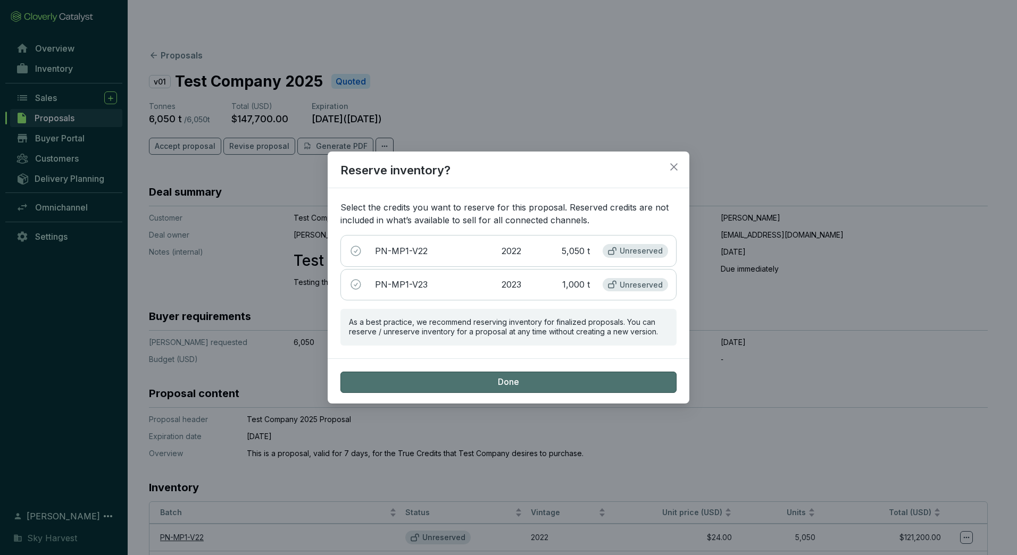
click at [513, 382] on span "Done" at bounding box center [508, 383] width 21 height 12
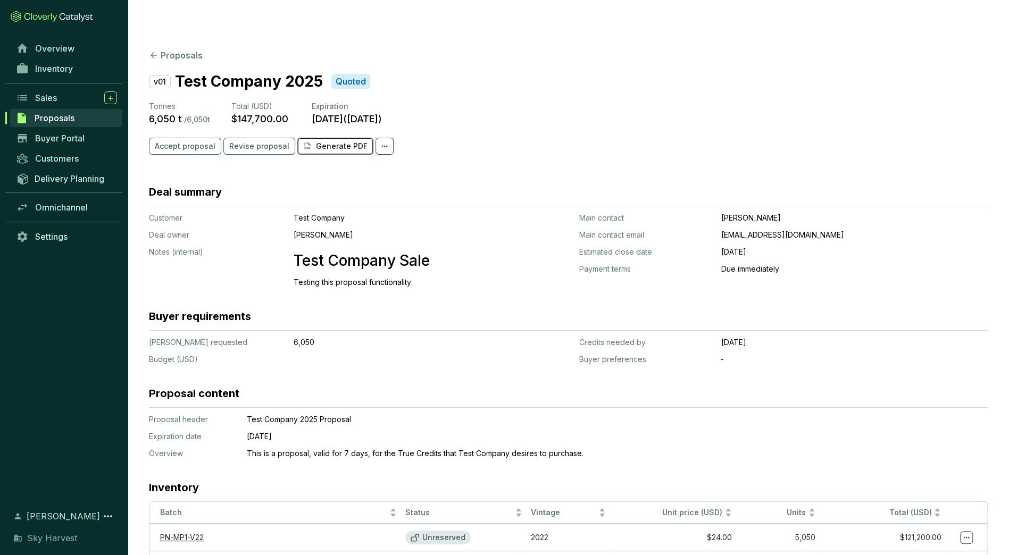
click at [335, 141] on p "Generate PDF" at bounding box center [342, 146] width 52 height 11
click at [182, 141] on span "Accept proposal" at bounding box center [185, 146] width 61 height 11
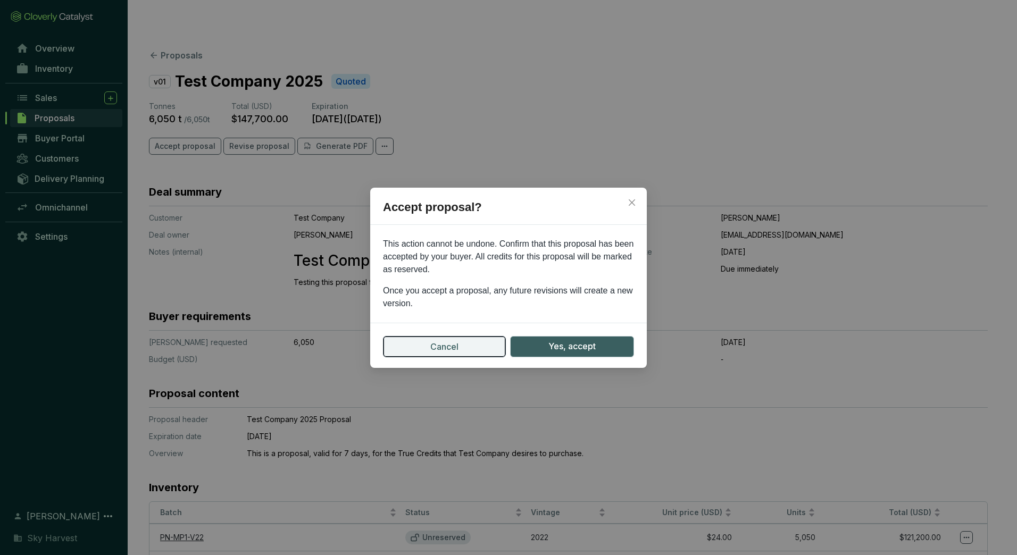
click at [438, 348] on span "Cancel" at bounding box center [444, 346] width 28 height 13
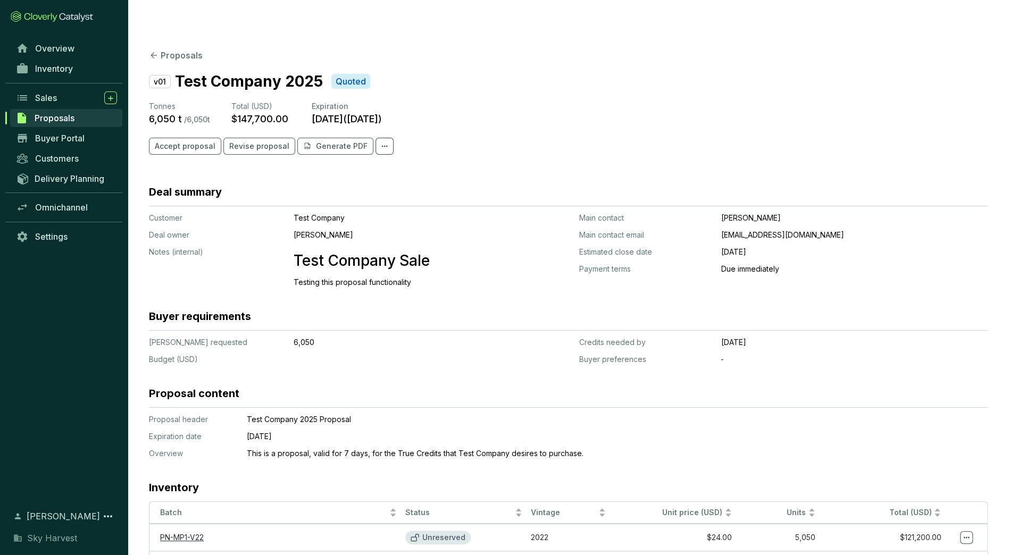
click at [438, 348] on section "Deal summary Customer Deal owner Notes (internal) Test Company Will Clayton Tes…" at bounding box center [568, 406] width 839 height 443
click at [259, 141] on span "Revise proposal" at bounding box center [259, 146] width 60 height 11
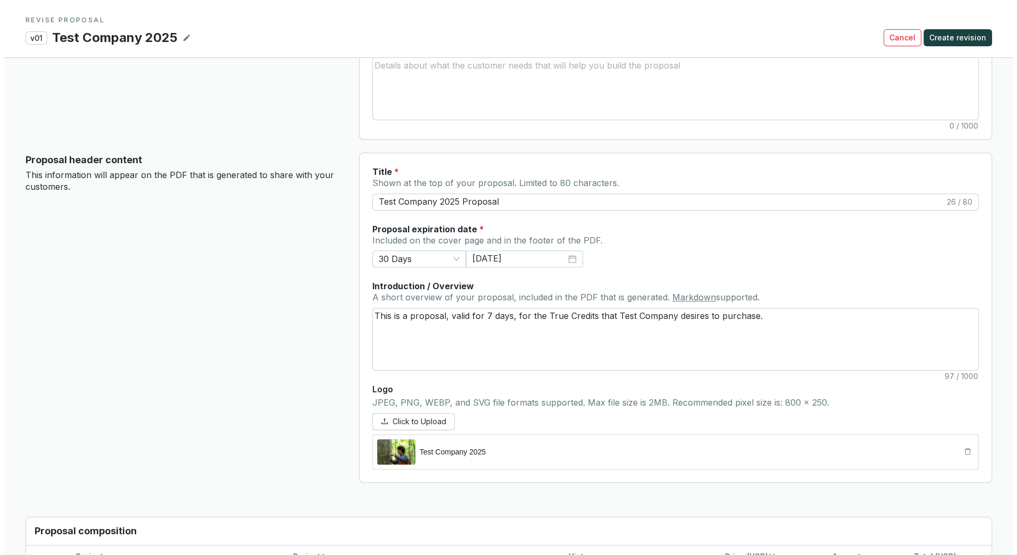
scroll to position [378, 0]
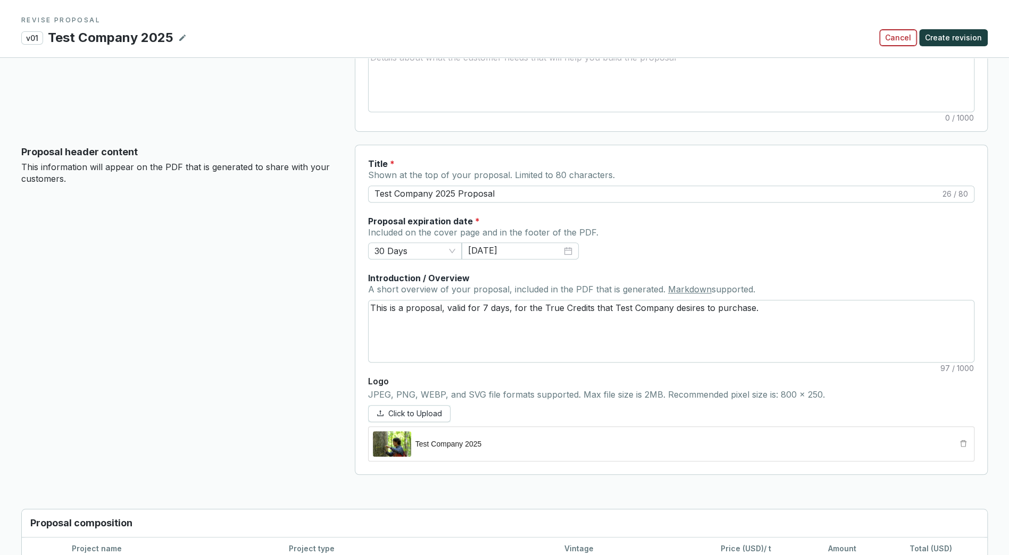
click at [893, 37] on span "Cancel" at bounding box center [898, 37] width 26 height 11
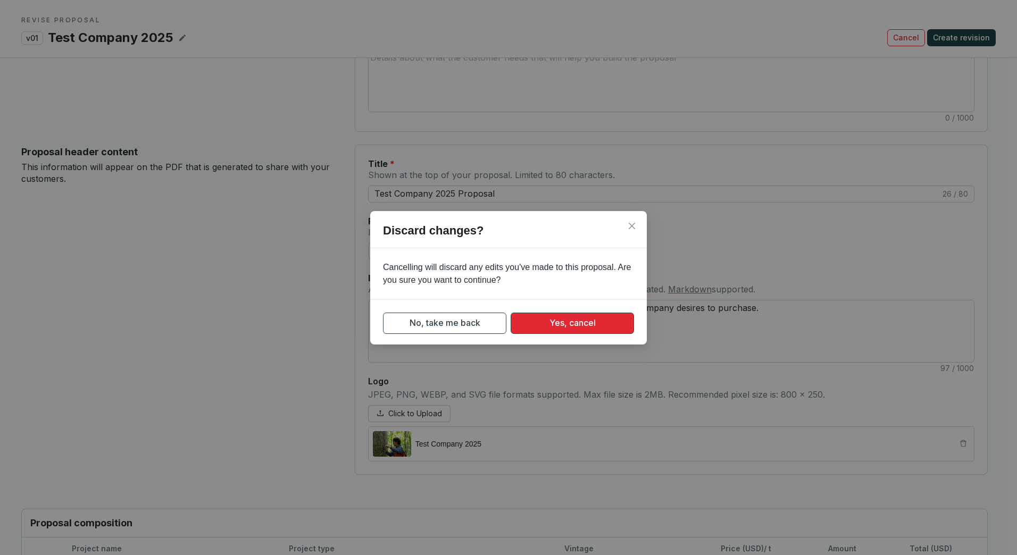
click at [560, 328] on span "Yes, cancel" at bounding box center [572, 322] width 46 height 13
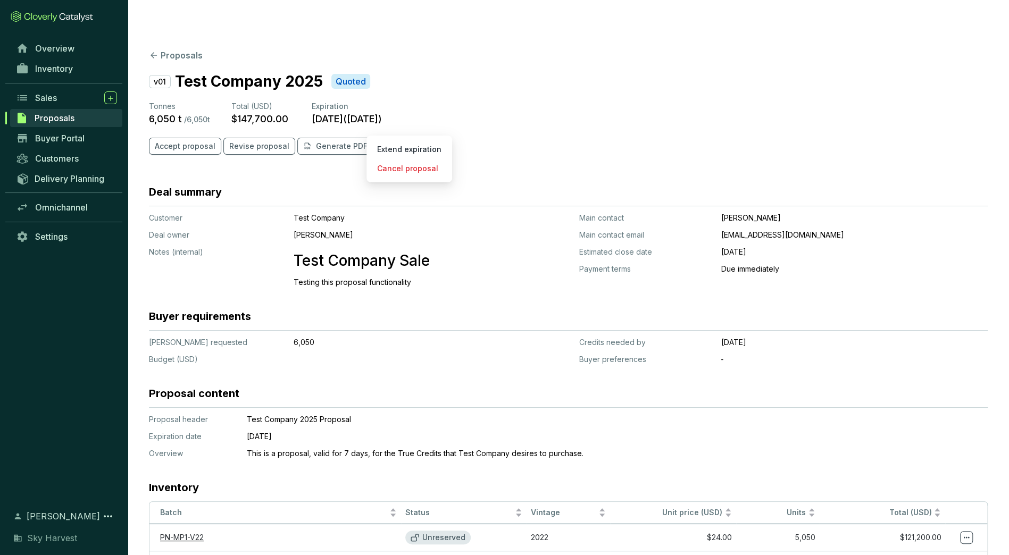
click at [380, 140] on icon at bounding box center [384, 146] width 9 height 13
click at [441, 70] on section "v01 Test Company 2025 Quoted" at bounding box center [568, 81] width 839 height 22
click at [79, 147] on div "Buyer Portal" at bounding box center [64, 138] width 128 height 20
click at [82, 137] on span "Buyer Portal" at bounding box center [59, 138] width 49 height 11
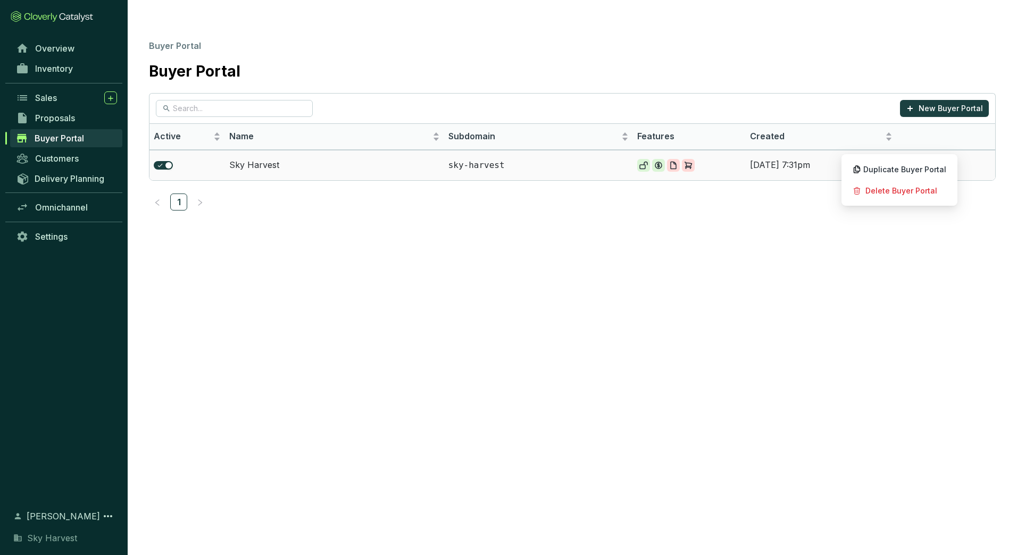
click at [954, 157] on span at bounding box center [948, 165] width 18 height 17
click at [946, 159] on icon at bounding box center [948, 165] width 9 height 13
click at [935, 173] on span "Duplicate Buyer Portal" at bounding box center [904, 169] width 83 height 9
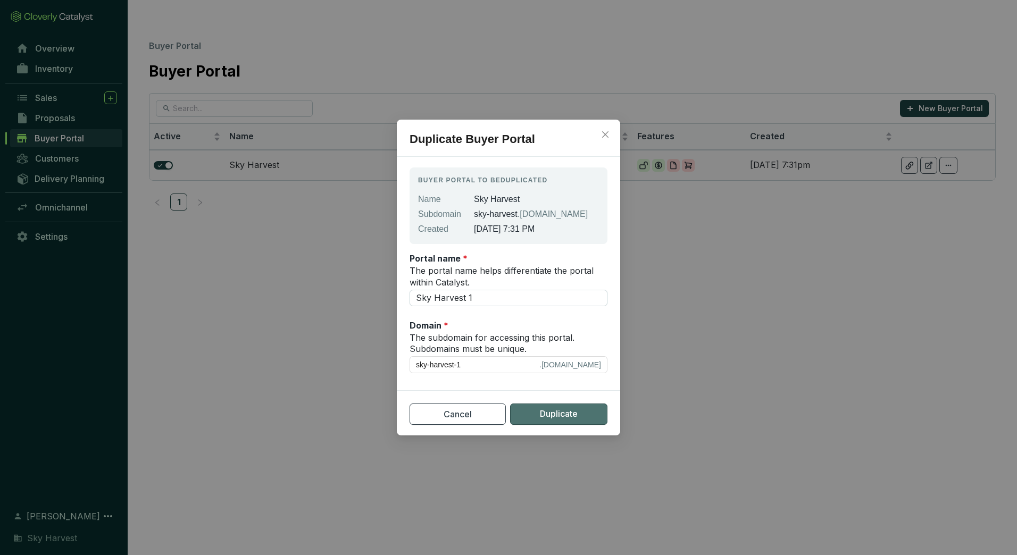
click at [552, 414] on span "Duplicate" at bounding box center [559, 413] width 38 height 13
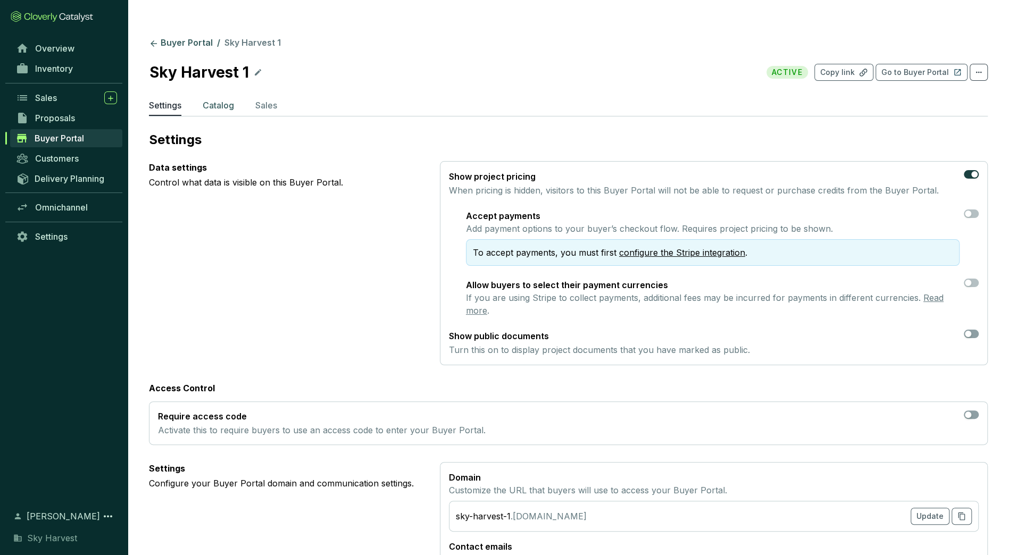
click at [216, 99] on p "Catalog" at bounding box center [218, 105] width 31 height 13
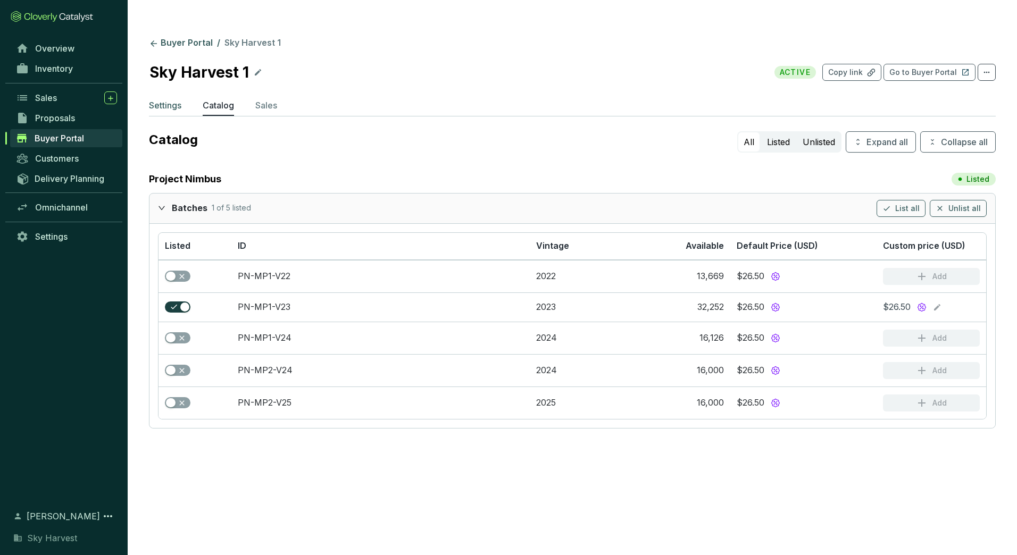
click at [176, 99] on p "Settings" at bounding box center [165, 105] width 32 height 13
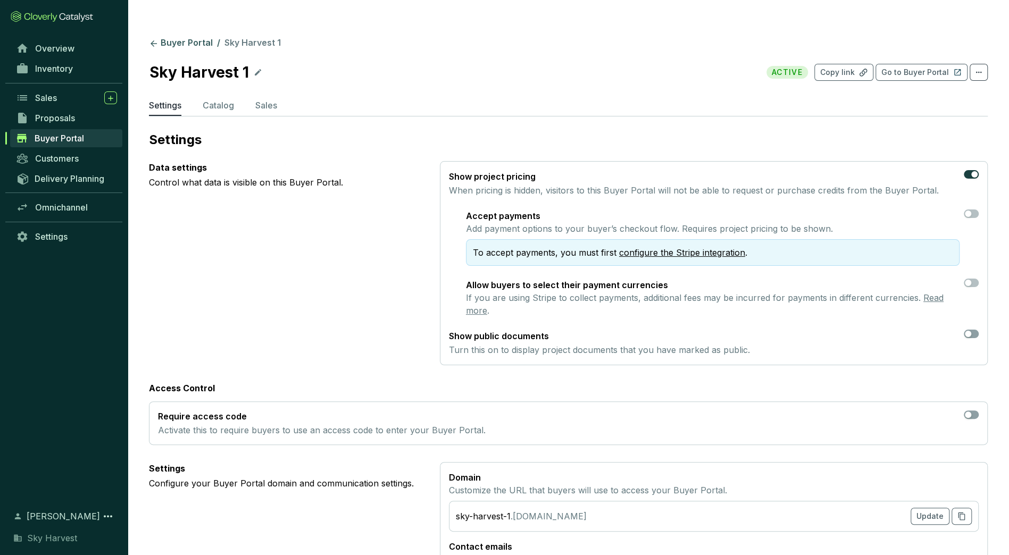
click at [930, 62] on section "Buyer Portal / Sky Harvest 1 Sky Harvest 1 ACTIVE Copy link Go to Buyer Portal …" at bounding box center [568, 480] width 881 height 919
click at [932, 67] on p "Go to Buyer Portal" at bounding box center [915, 72] width 68 height 11
click at [160, 21] on section "Buyer Portal / Sky Harvest 1 Sky Harvest 1 ACTIVE Copy link Go to Buyer Portal …" at bounding box center [568, 480] width 881 height 919
click at [162, 37] on link "Buyer Portal" at bounding box center [181, 43] width 68 height 13
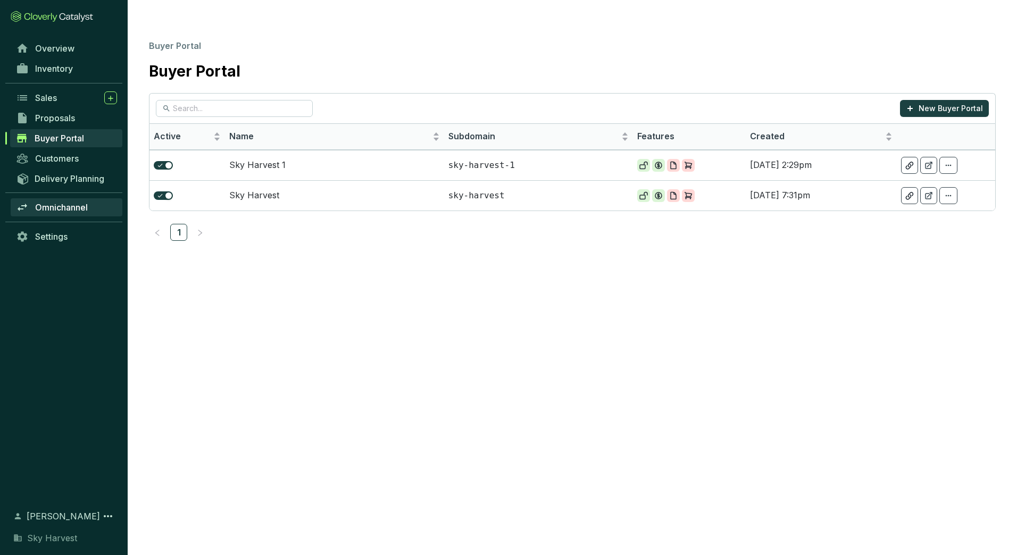
click at [65, 203] on span "Omnichannel" at bounding box center [61, 207] width 53 height 11
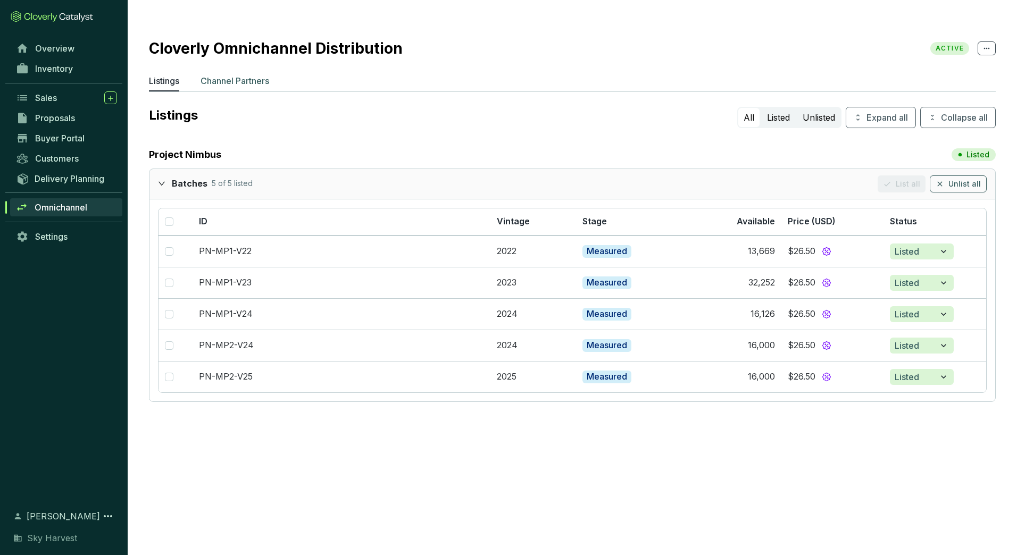
click at [241, 74] on p "Channel Partners" at bounding box center [235, 80] width 69 height 13
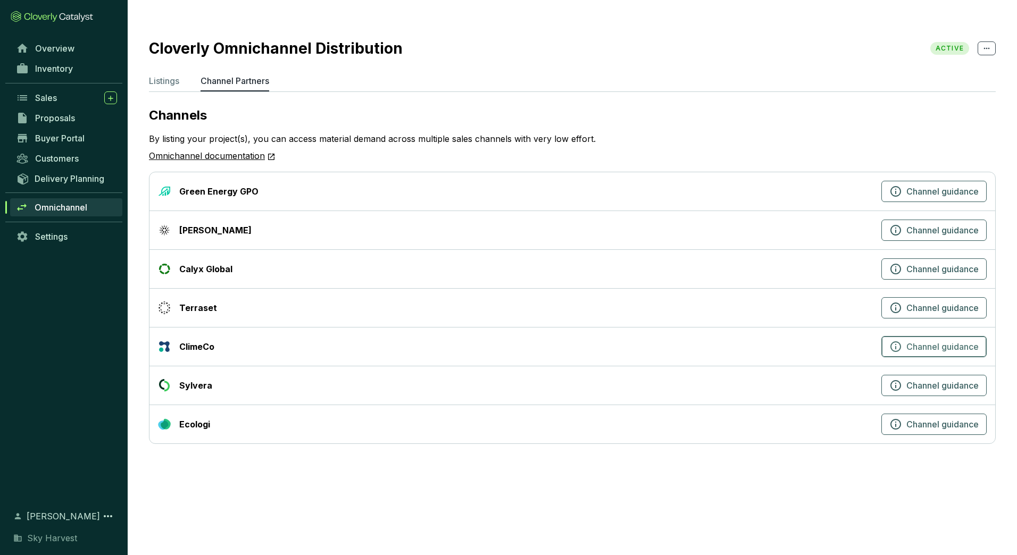
click at [891, 340] on icon "button" at bounding box center [895, 346] width 13 height 13
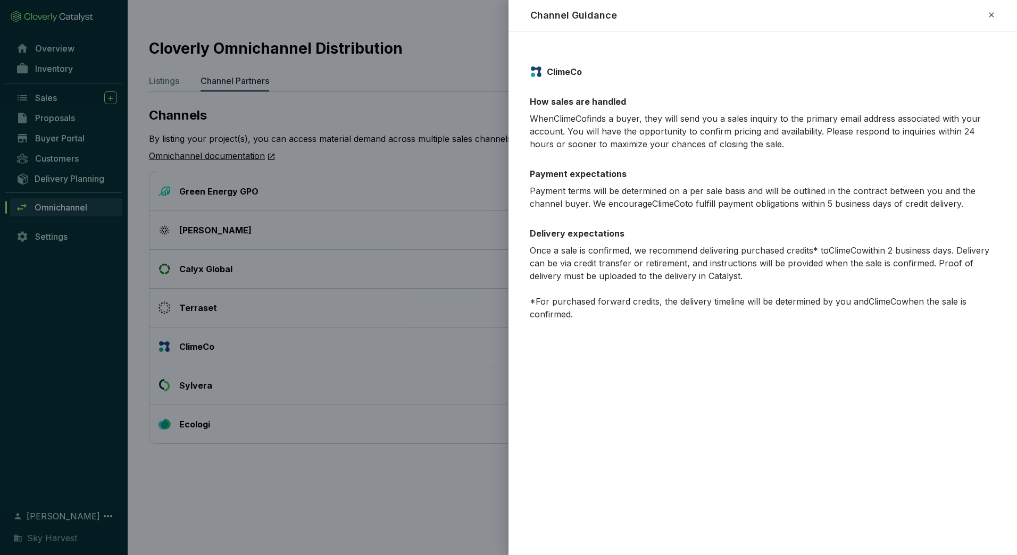
click at [434, 112] on div at bounding box center [508, 277] width 1017 height 555
click at [990, 18] on icon at bounding box center [991, 15] width 9 height 13
